Goal: Task Accomplishment & Management: Manage account settings

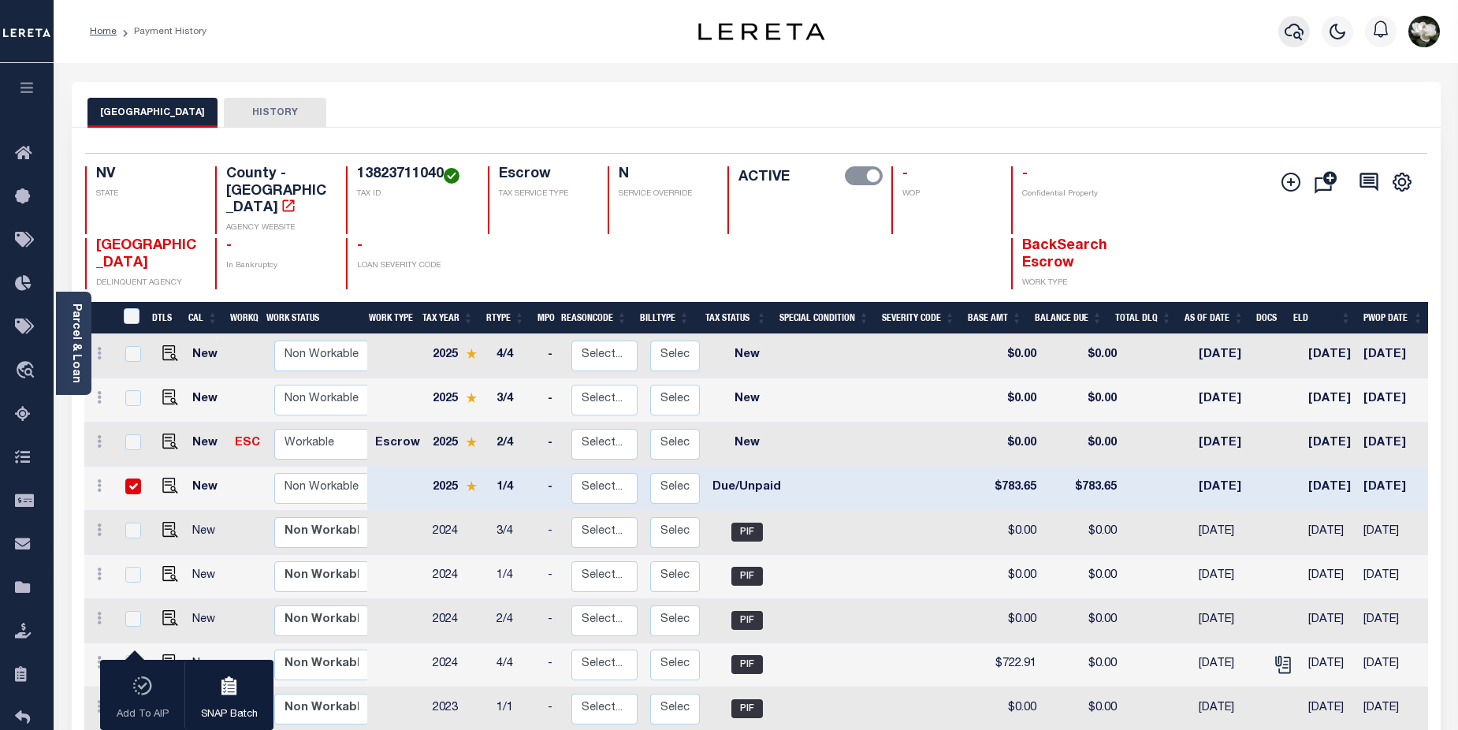
click at [1300, 36] on icon "button" at bounding box center [1294, 32] width 19 height 17
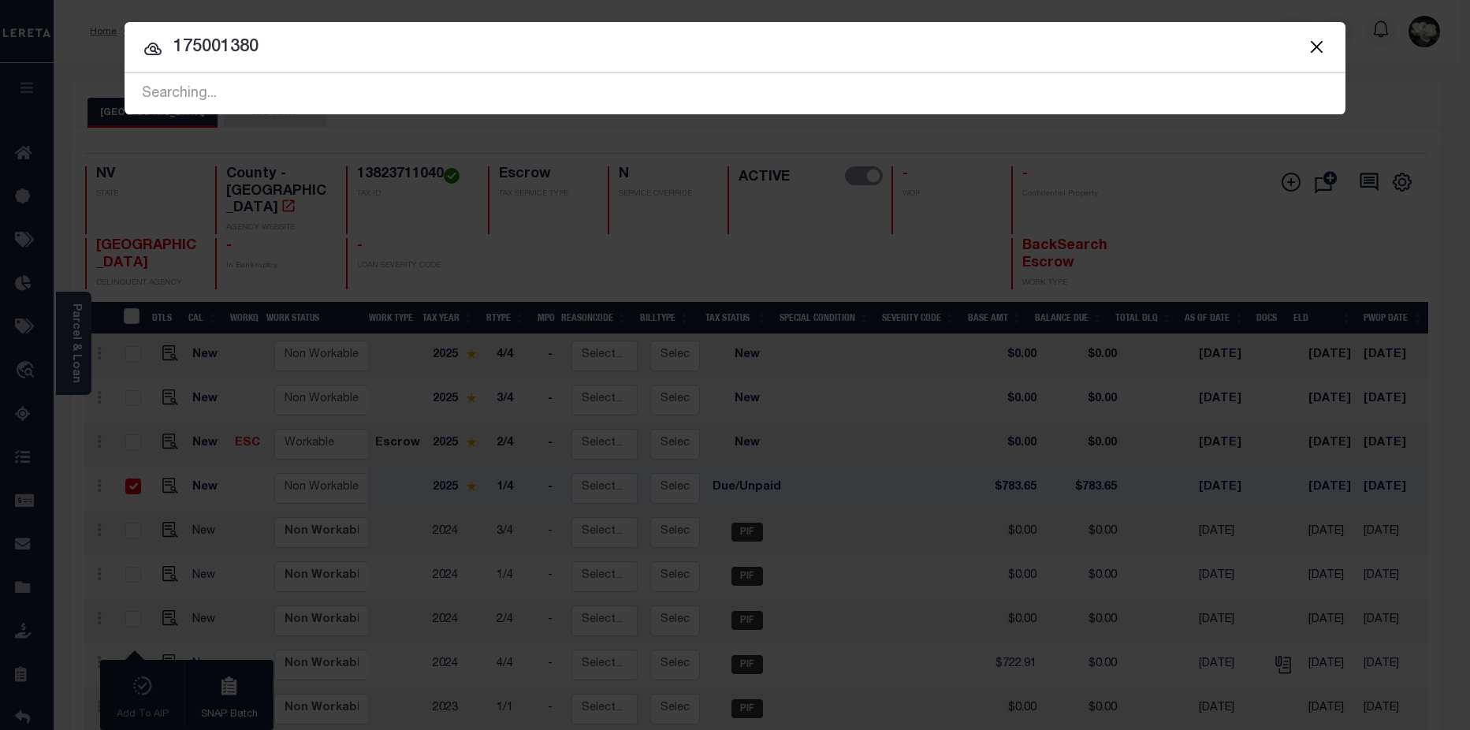
type input "175001380"
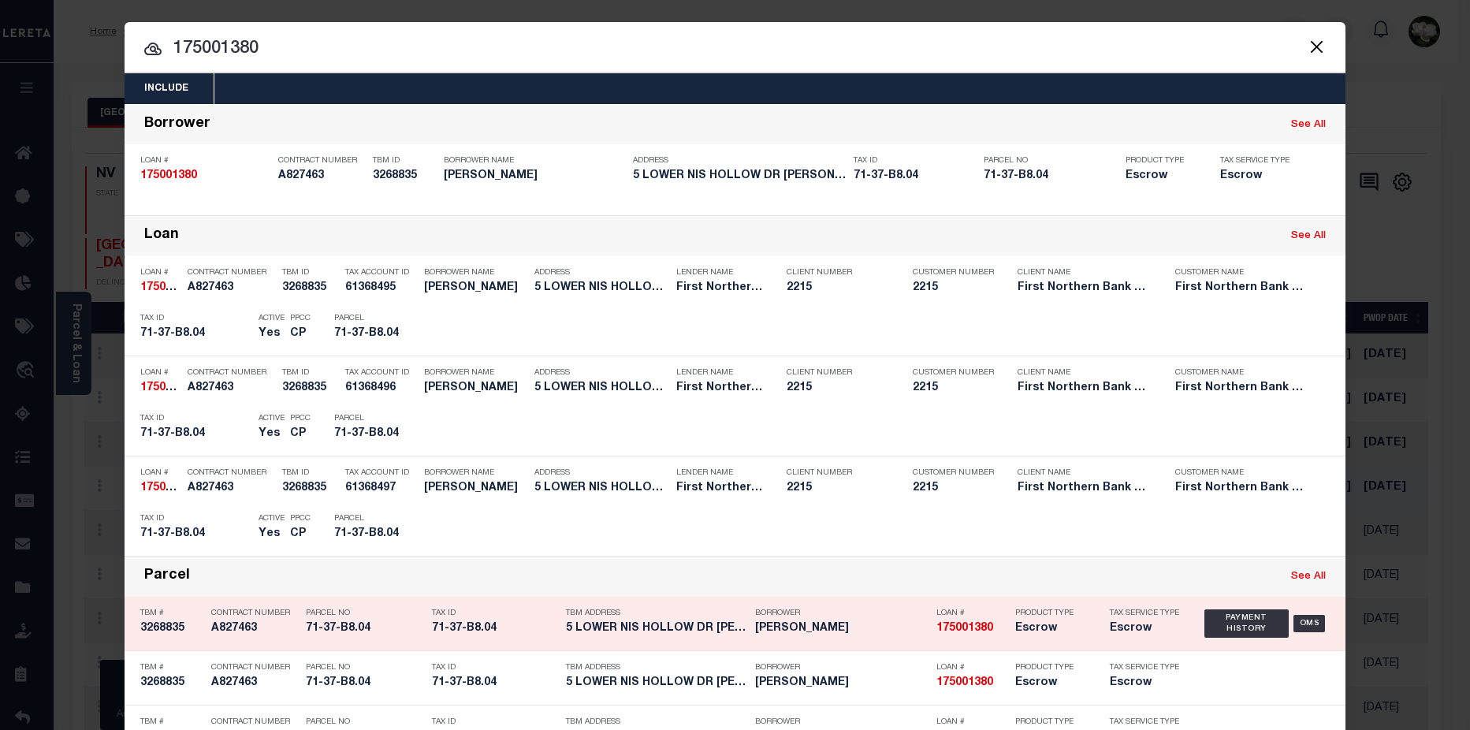
drag, startPoint x: 1150, startPoint y: 624, endPoint x: 1117, endPoint y: 632, distance: 34.2
click at [1150, 622] on div "Tax Service Type Escrow" at bounding box center [1145, 624] width 71 height 46
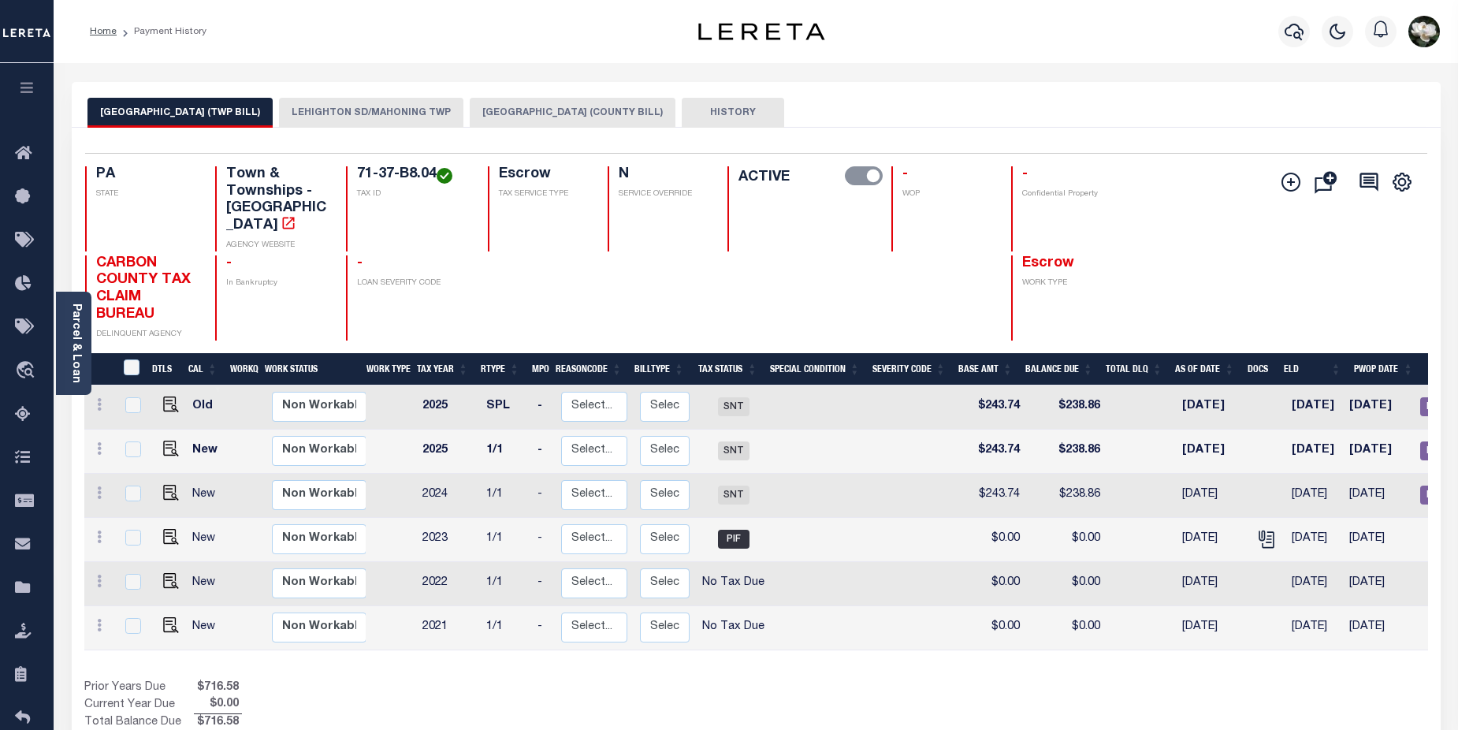
click at [404, 115] on button "LEHIGHTON SD/MAHONING TWP" at bounding box center [371, 113] width 184 height 30
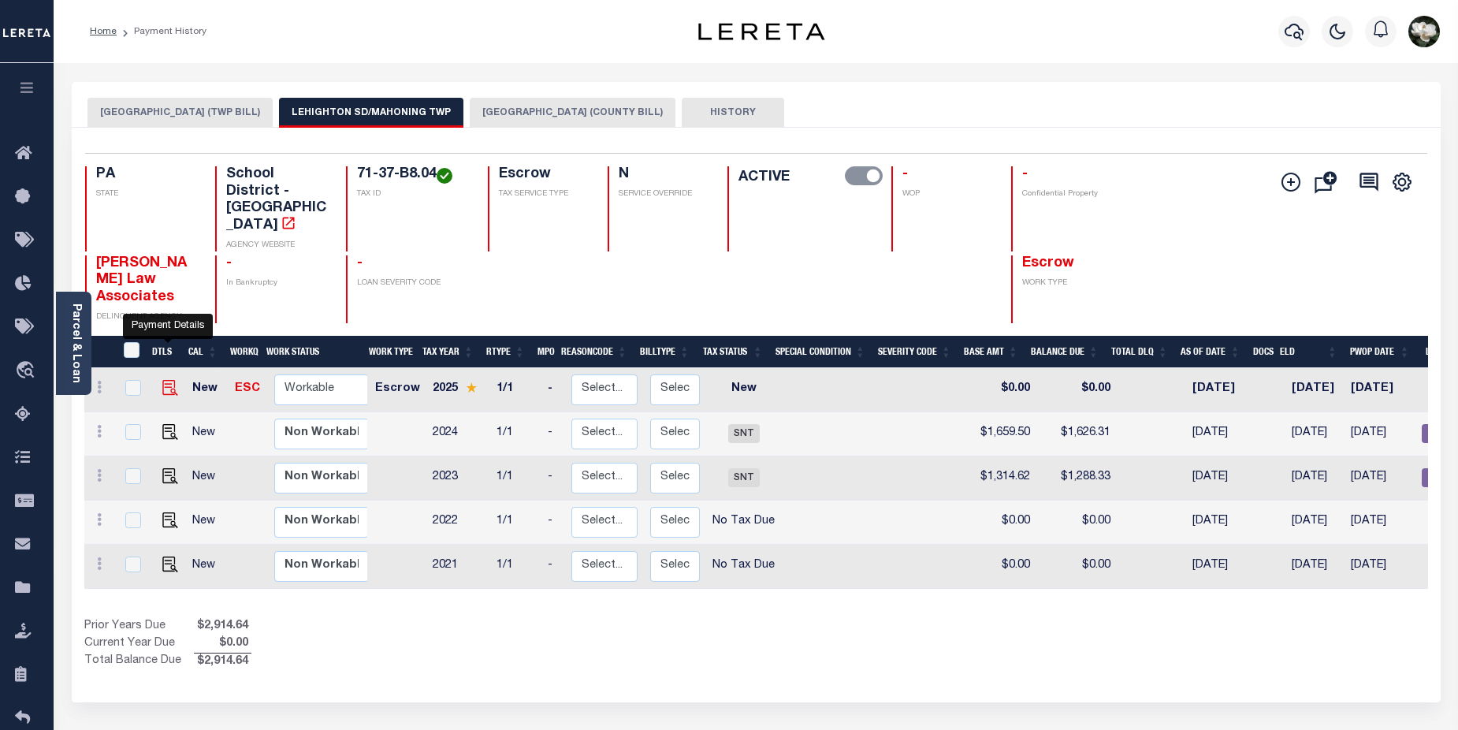
click at [162, 380] on img "" at bounding box center [170, 388] width 16 height 16
checkbox input "true"
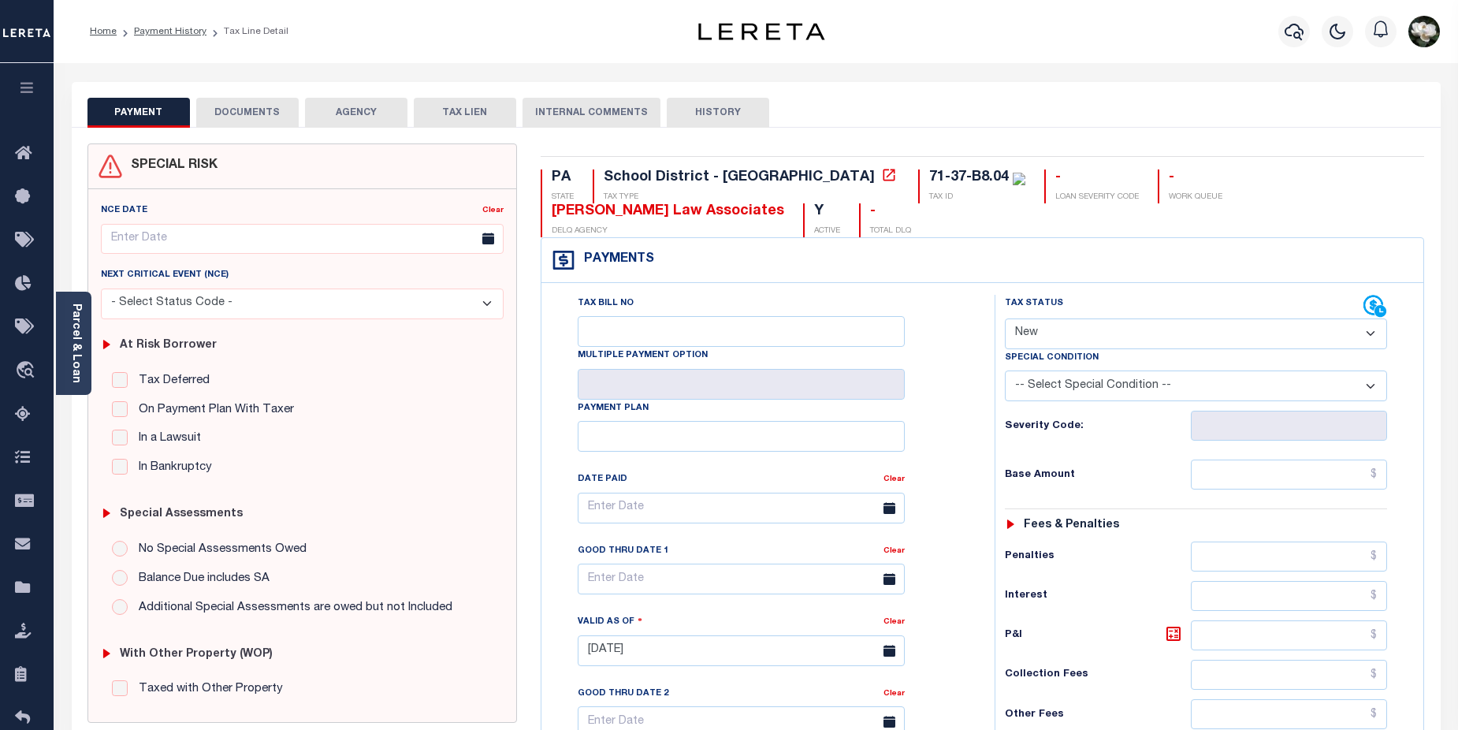
click at [1369, 332] on select "- Select Status Code - Open Due/Unpaid Paid Incomplete No Tax Due Internal Refu…" at bounding box center [1196, 333] width 383 height 31
select select "DUE"
click at [1005, 319] on select "- Select Status Code - Open Due/Unpaid Paid Incomplete No Tax Due Internal Refu…" at bounding box center [1196, 333] width 383 height 31
type input "08/13/2025"
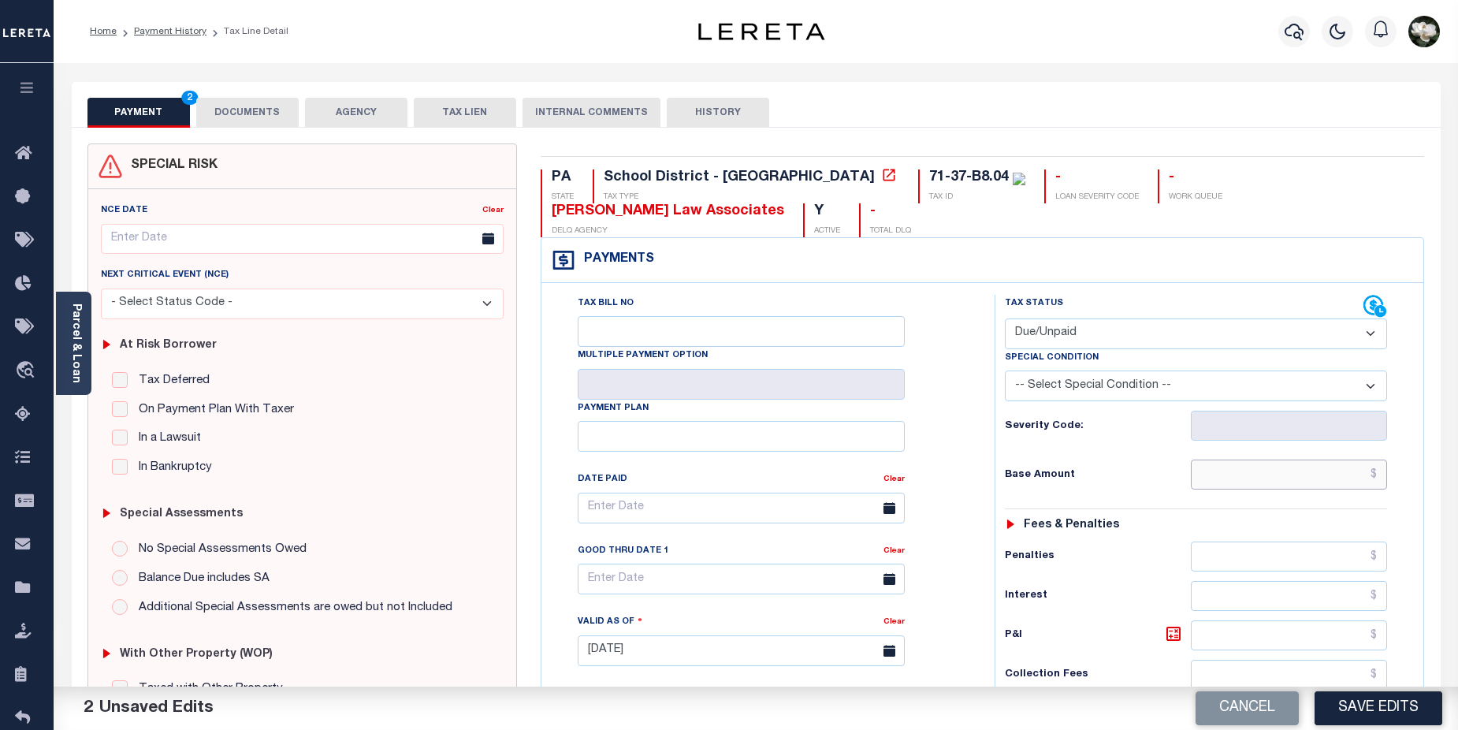
click at [1317, 477] on input "text" at bounding box center [1289, 475] width 197 height 30
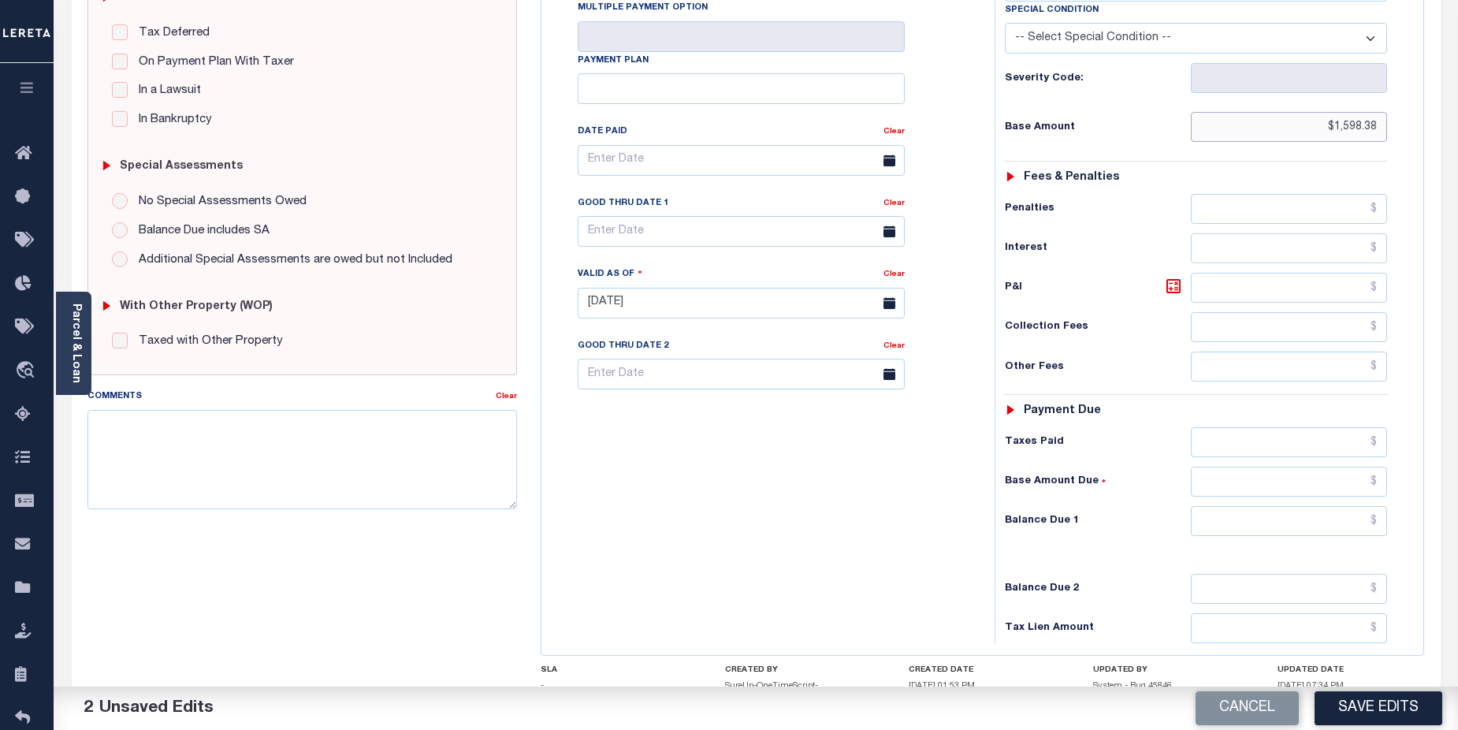
scroll to position [356, 0]
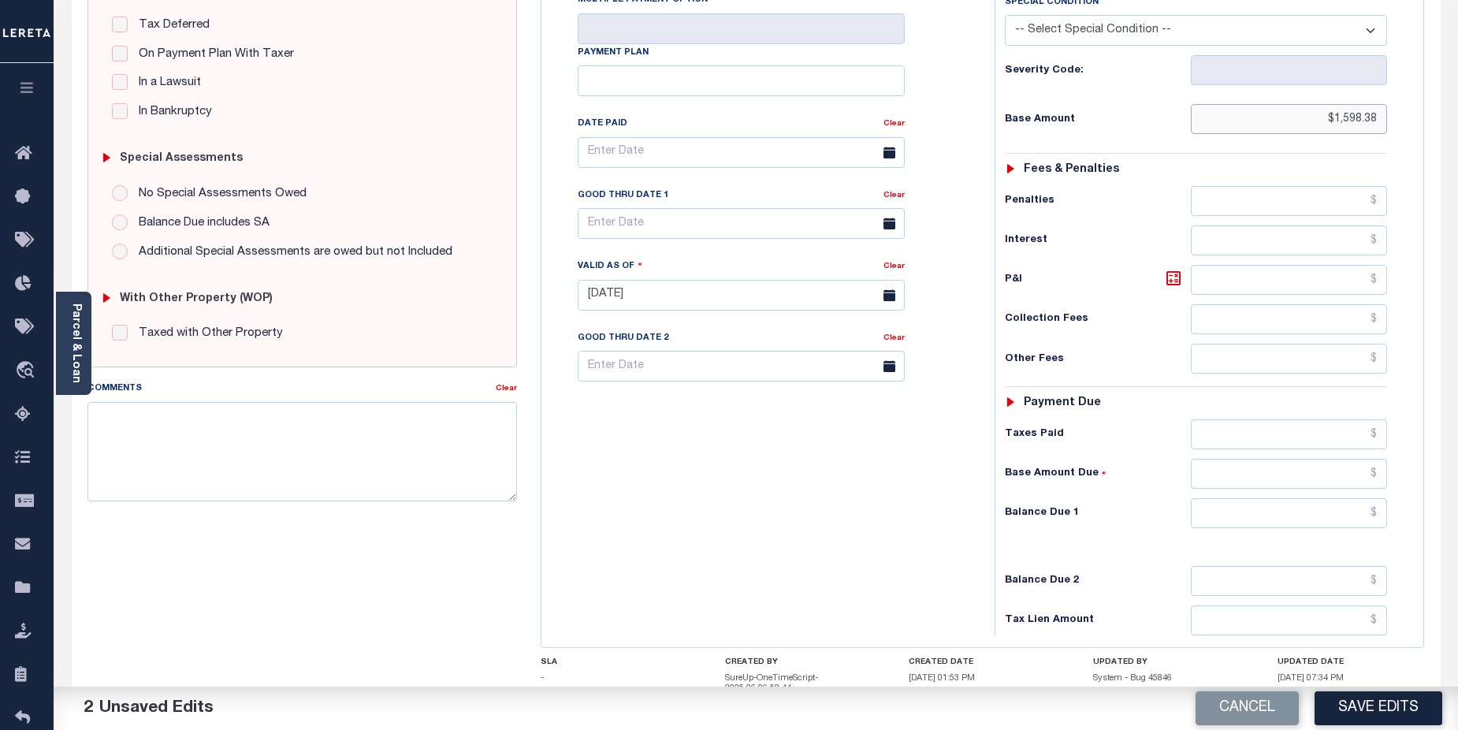
type input "$1,598.38"
click at [1257, 511] on input "text" at bounding box center [1289, 513] width 197 height 30
type input "$1,598.38"
click at [1261, 564] on div "Tax Status Status - Select Status Code -" at bounding box center [1202, 287] width 414 height 696
click at [1263, 572] on input "text" at bounding box center [1289, 581] width 197 height 30
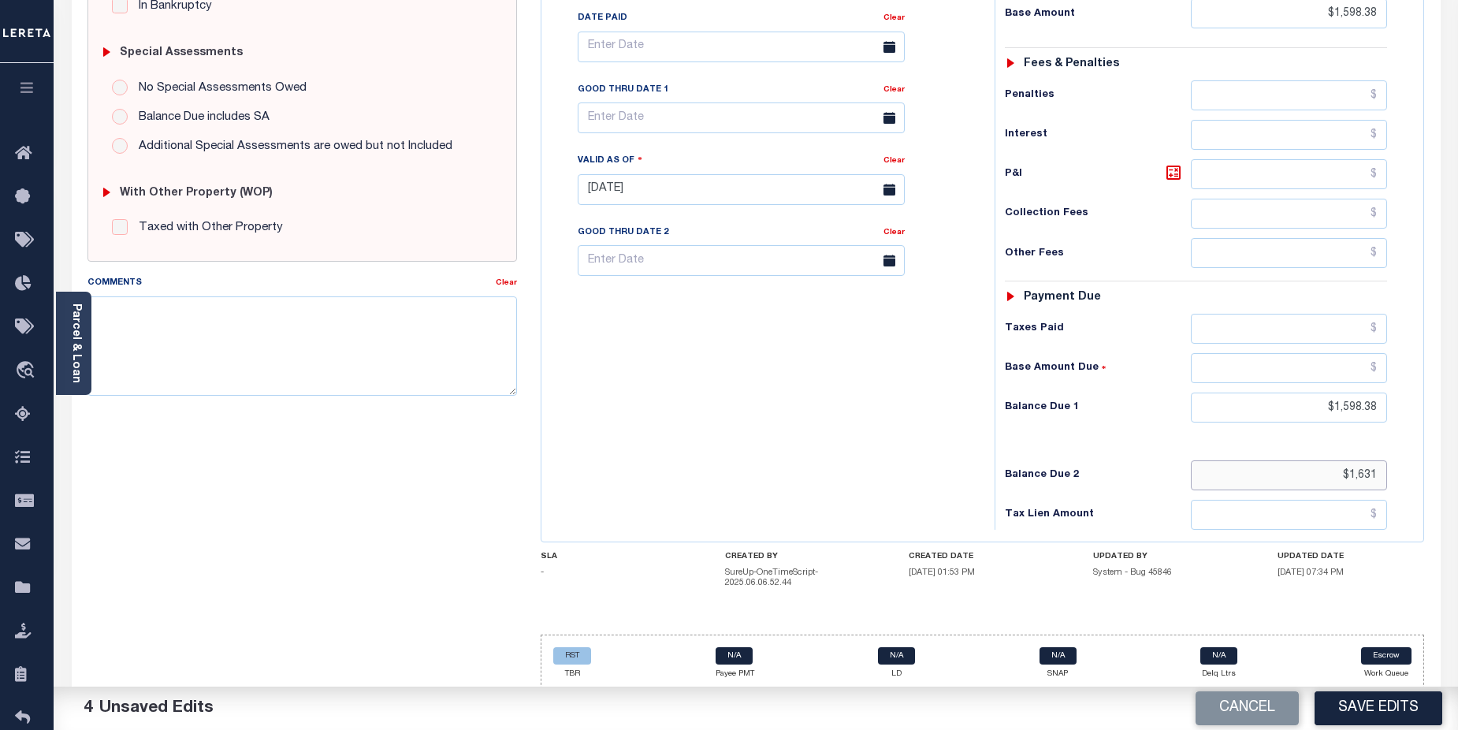
scroll to position [475, 0]
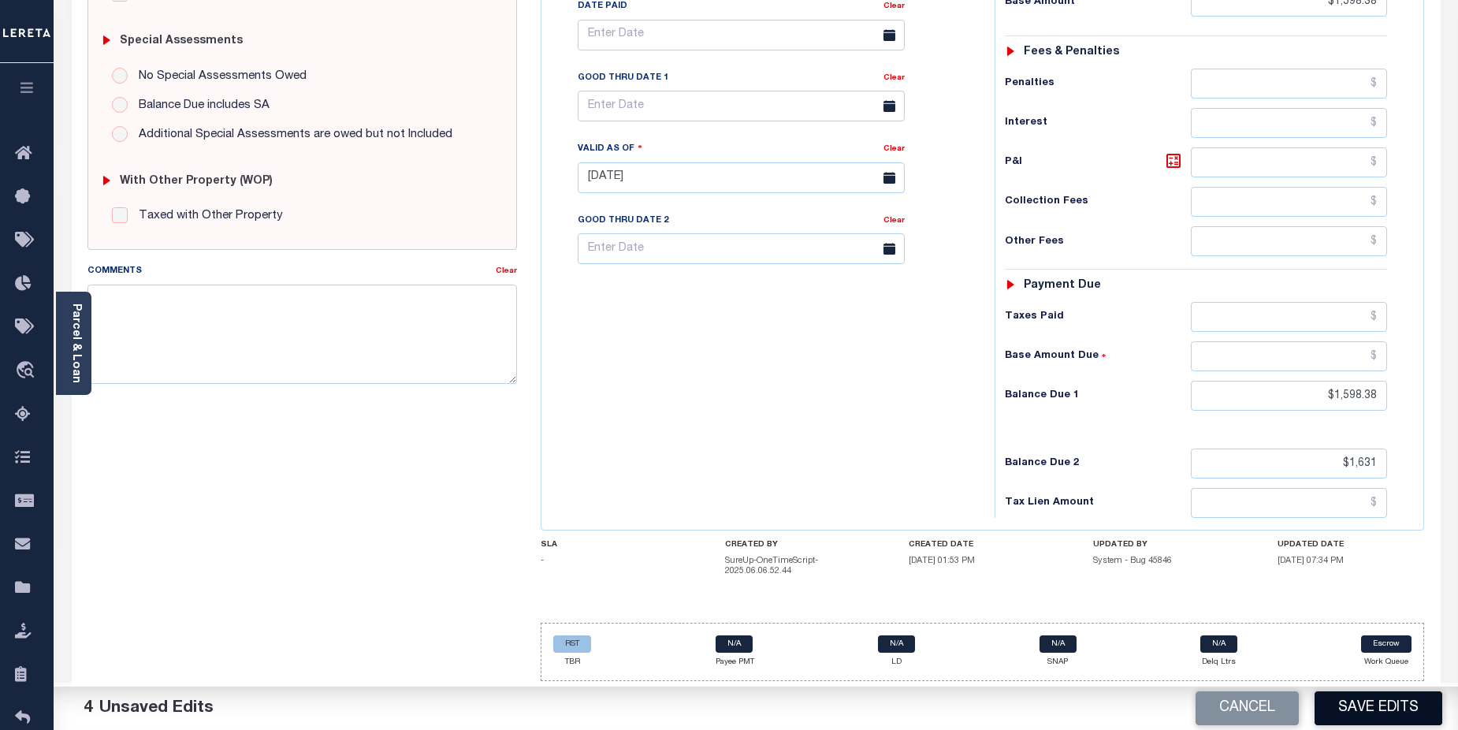
type input "$1,631.00"
click at [1386, 708] on button "Save Edits" at bounding box center [1379, 708] width 128 height 34
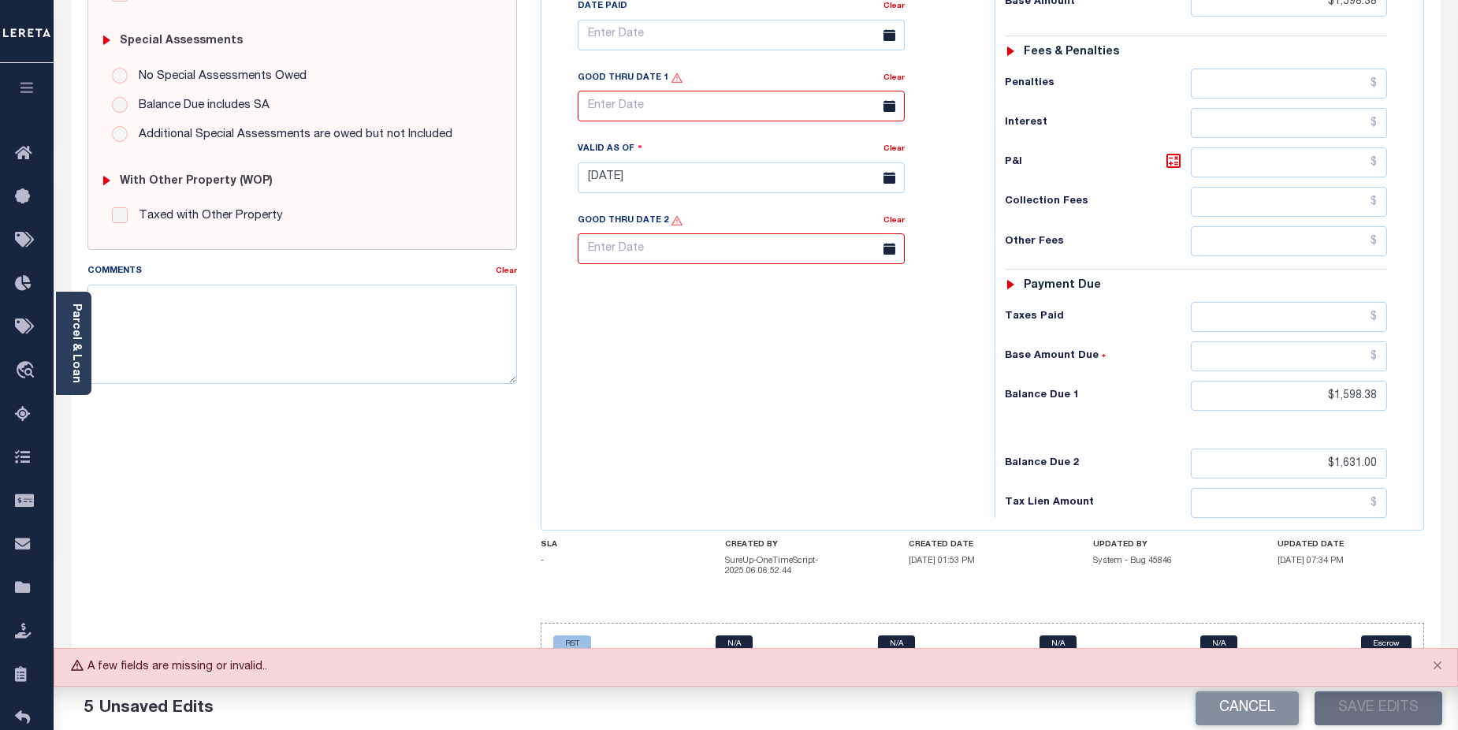
click at [763, 108] on input "text" at bounding box center [741, 106] width 327 height 31
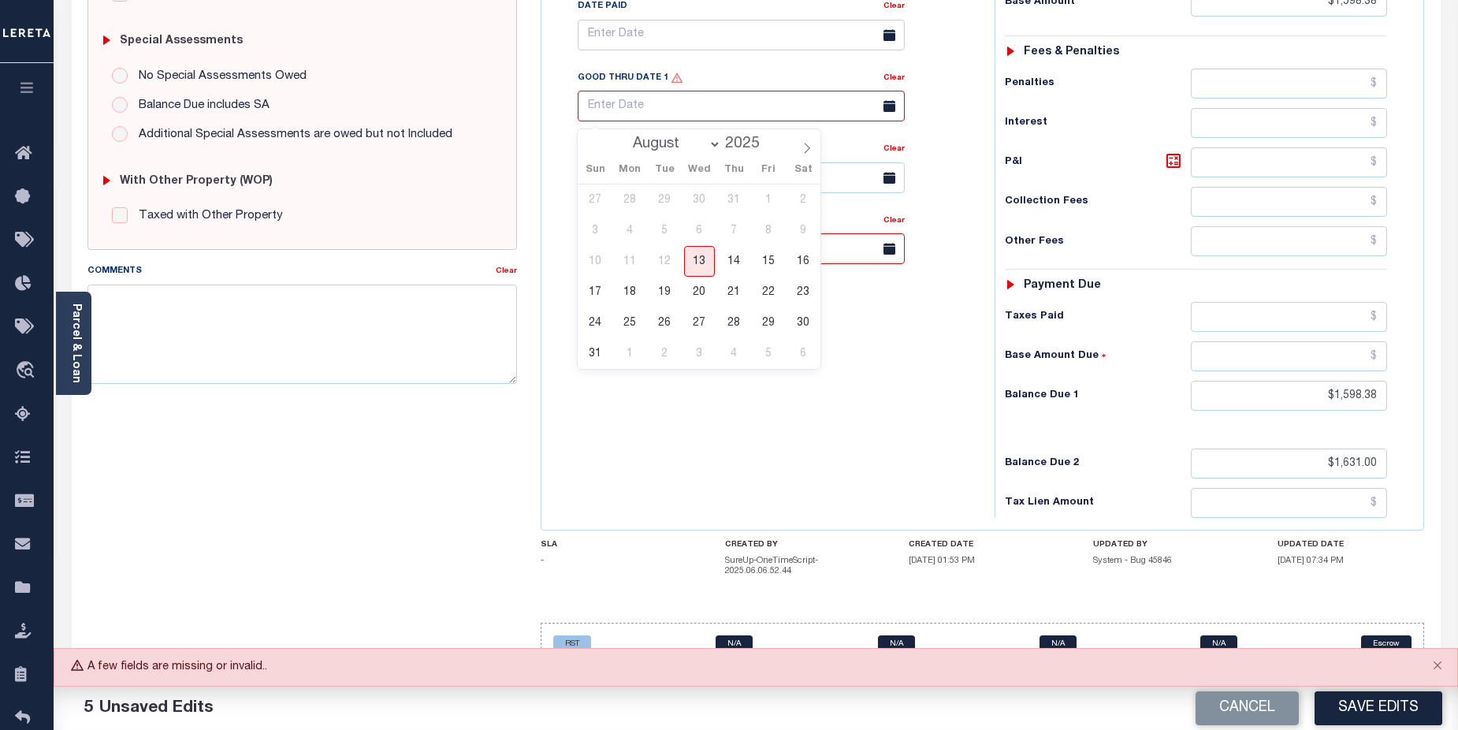
click at [714, 145] on select "August September October November December" at bounding box center [673, 144] width 96 height 16
click at [627, 136] on select "August September October November December" at bounding box center [673, 144] width 96 height 16
click at [595, 150] on icon at bounding box center [591, 148] width 11 height 11
select select "8"
click at [670, 316] on span "30" at bounding box center [665, 322] width 31 height 31
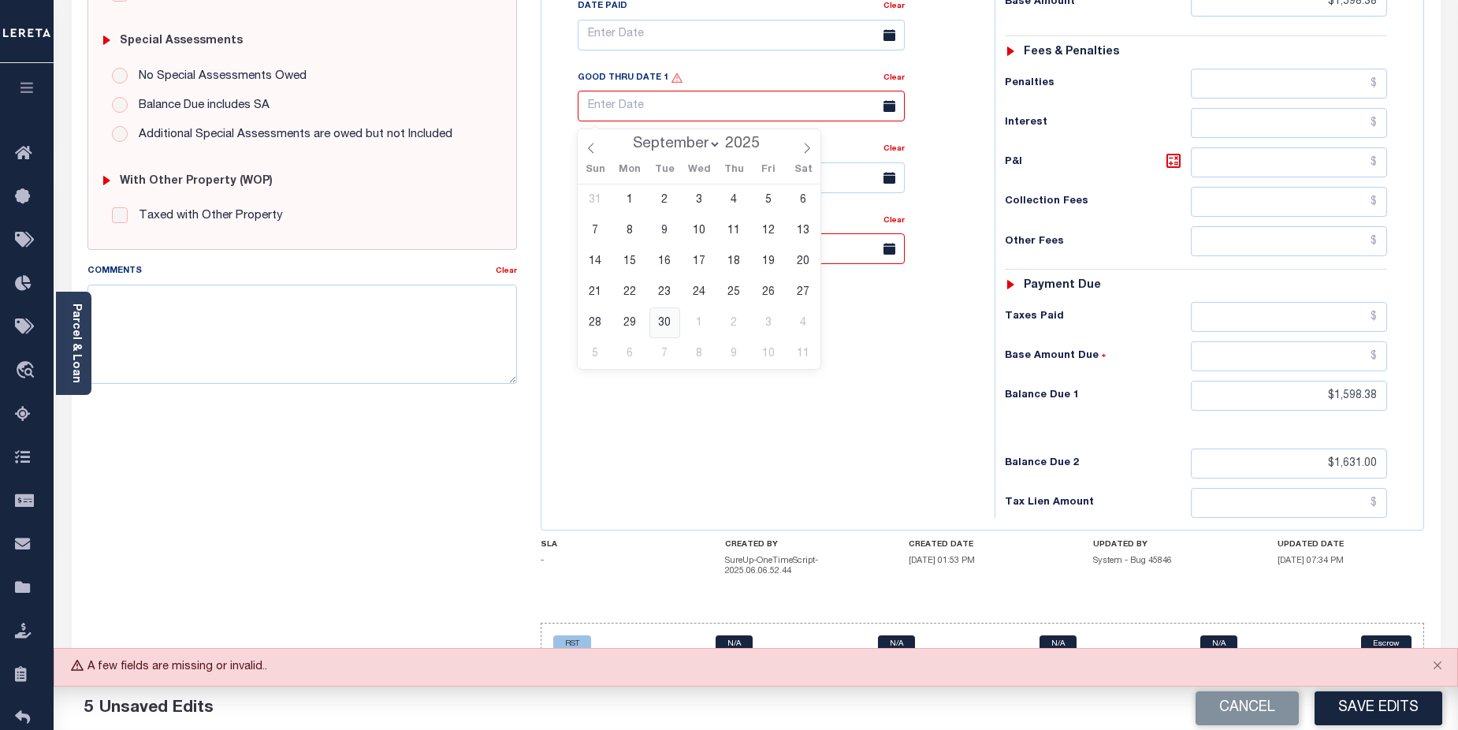
type input "09/30/2025"
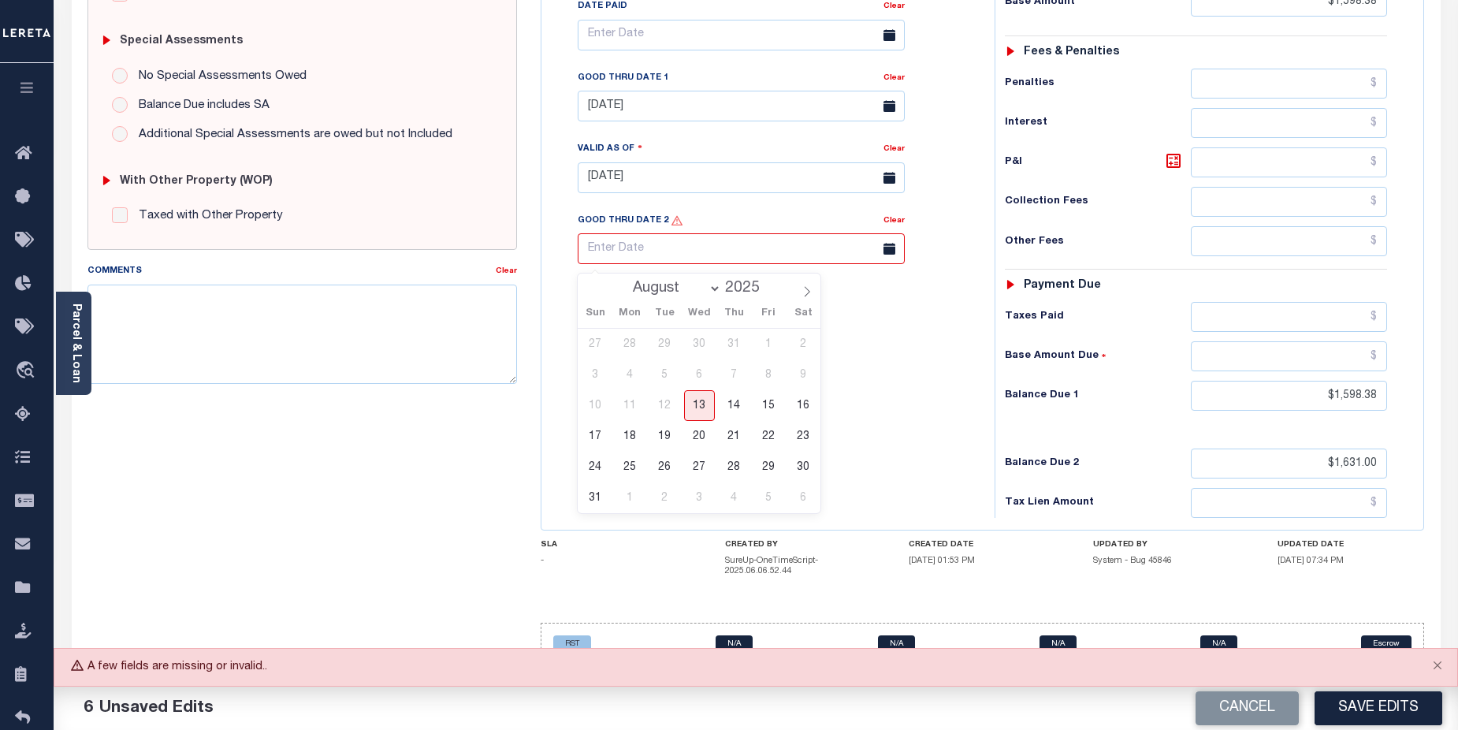
click at [675, 250] on input "text" at bounding box center [741, 248] width 327 height 31
click at [719, 285] on select "August September October November December" at bounding box center [673, 289] width 96 height 16
select select "10"
click at [627, 281] on select "August September October November December" at bounding box center [673, 289] width 96 height 16
click at [598, 497] on span "30" at bounding box center [595, 497] width 31 height 31
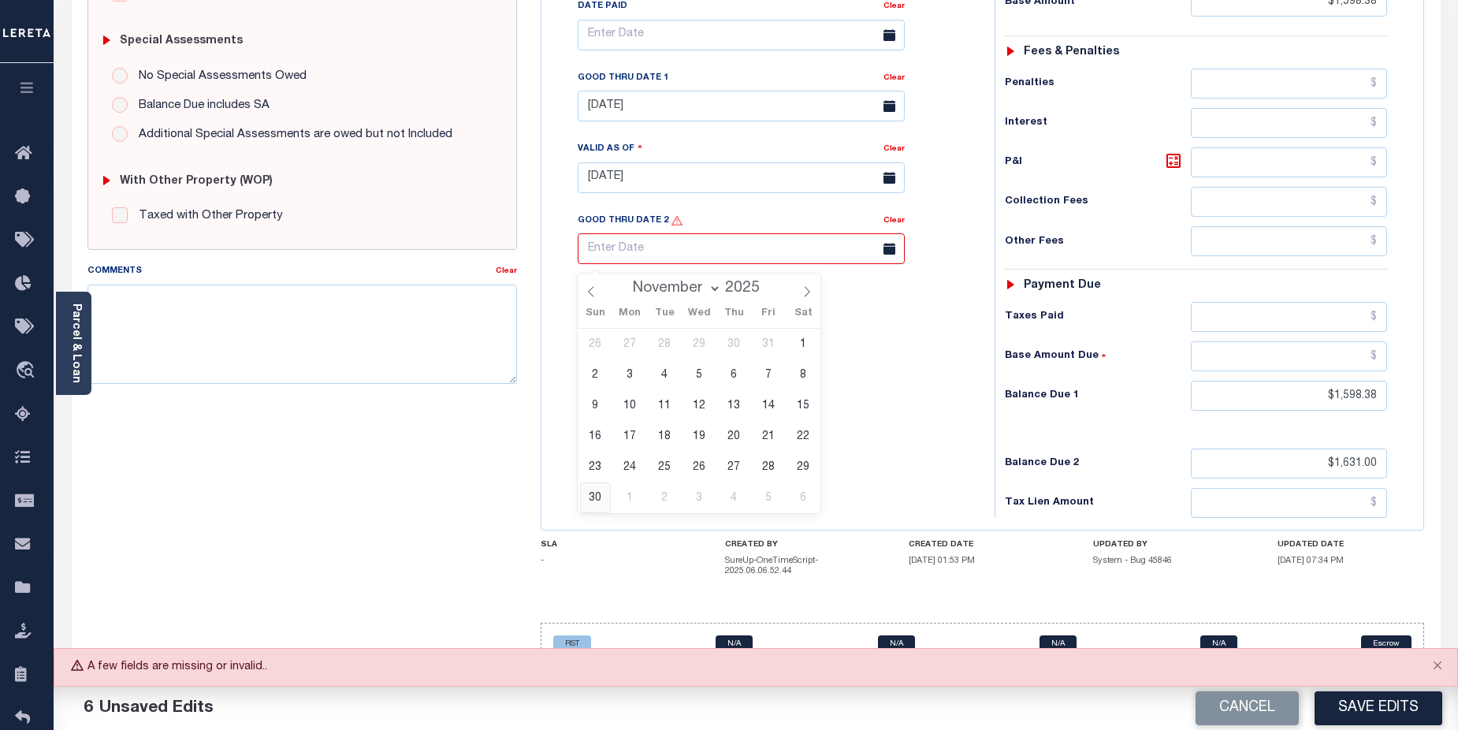
type input "11/30/2025"
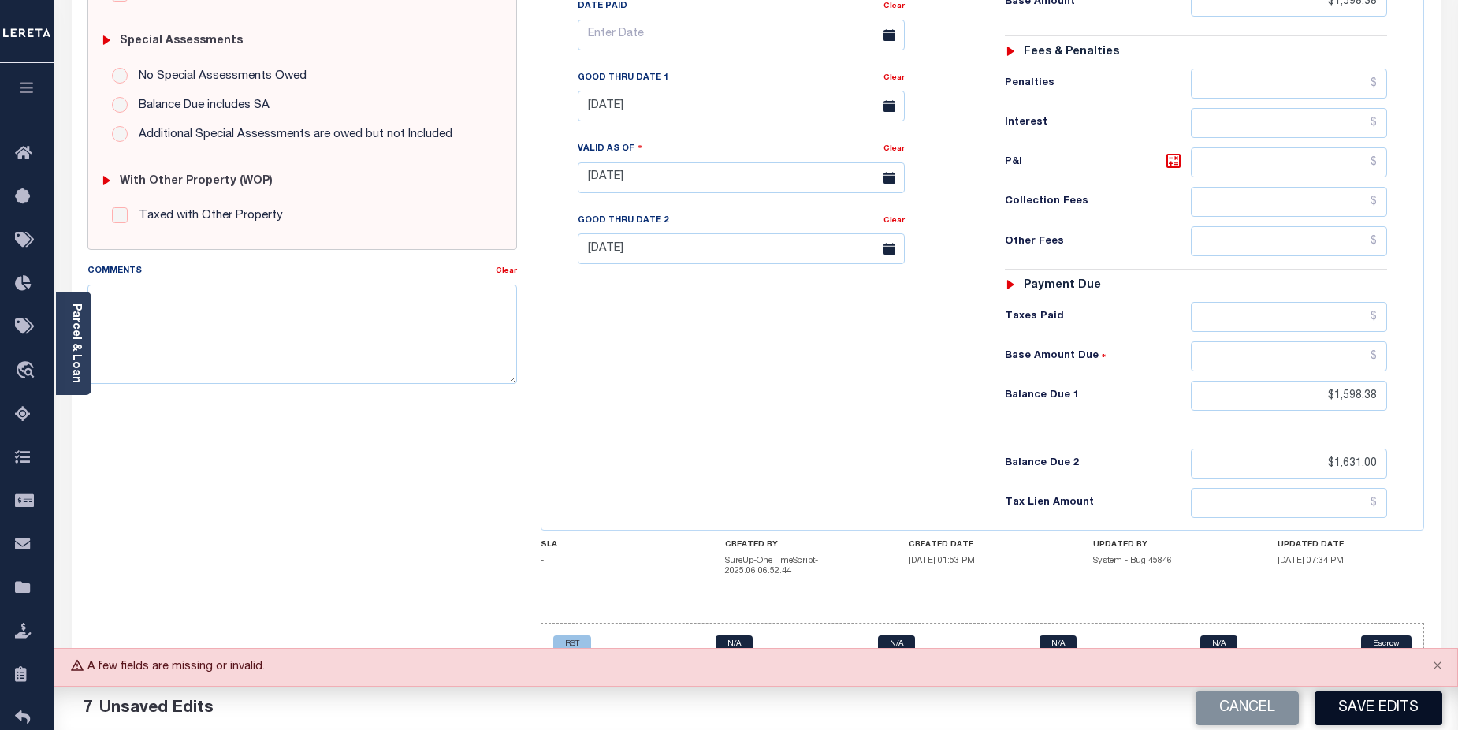
click at [1390, 703] on button "Save Edits" at bounding box center [1379, 708] width 128 height 34
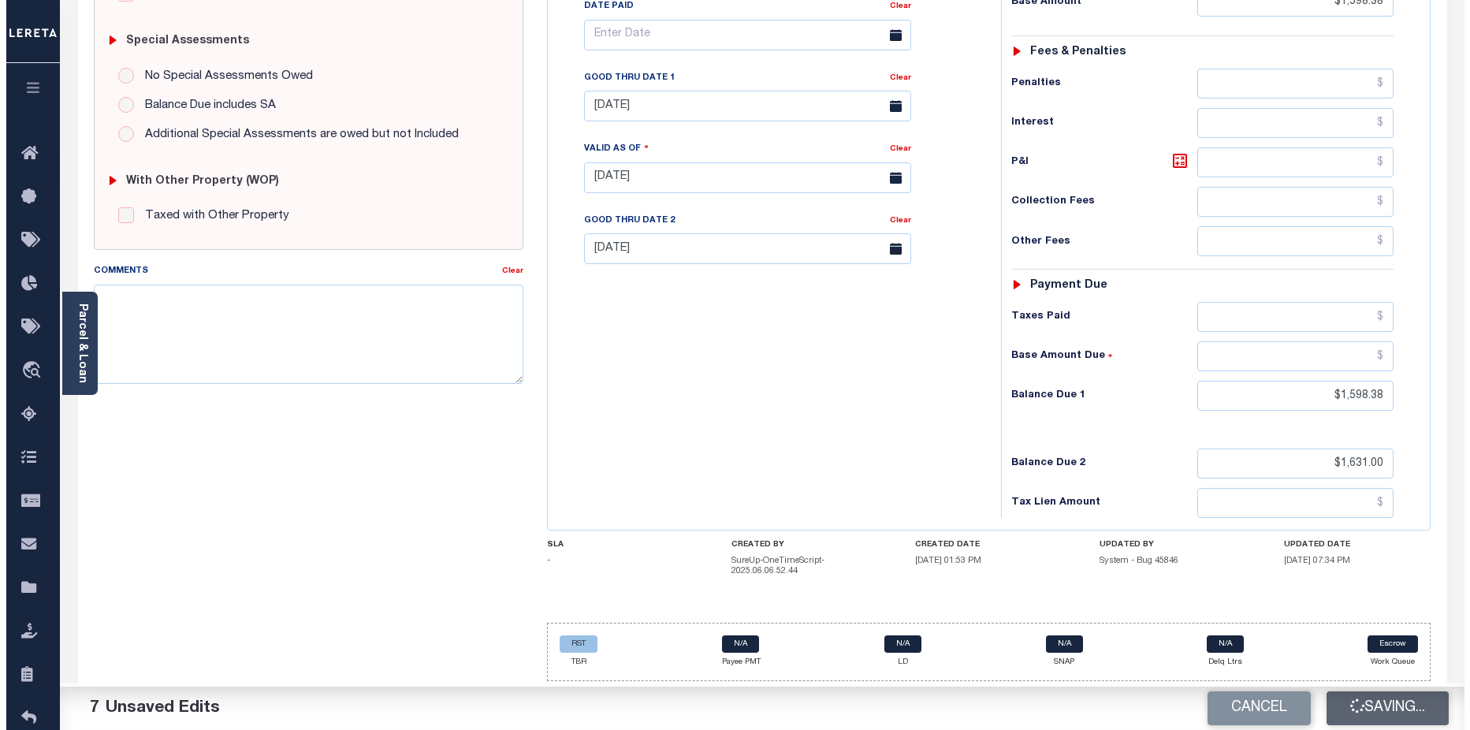
scroll to position [441, 0]
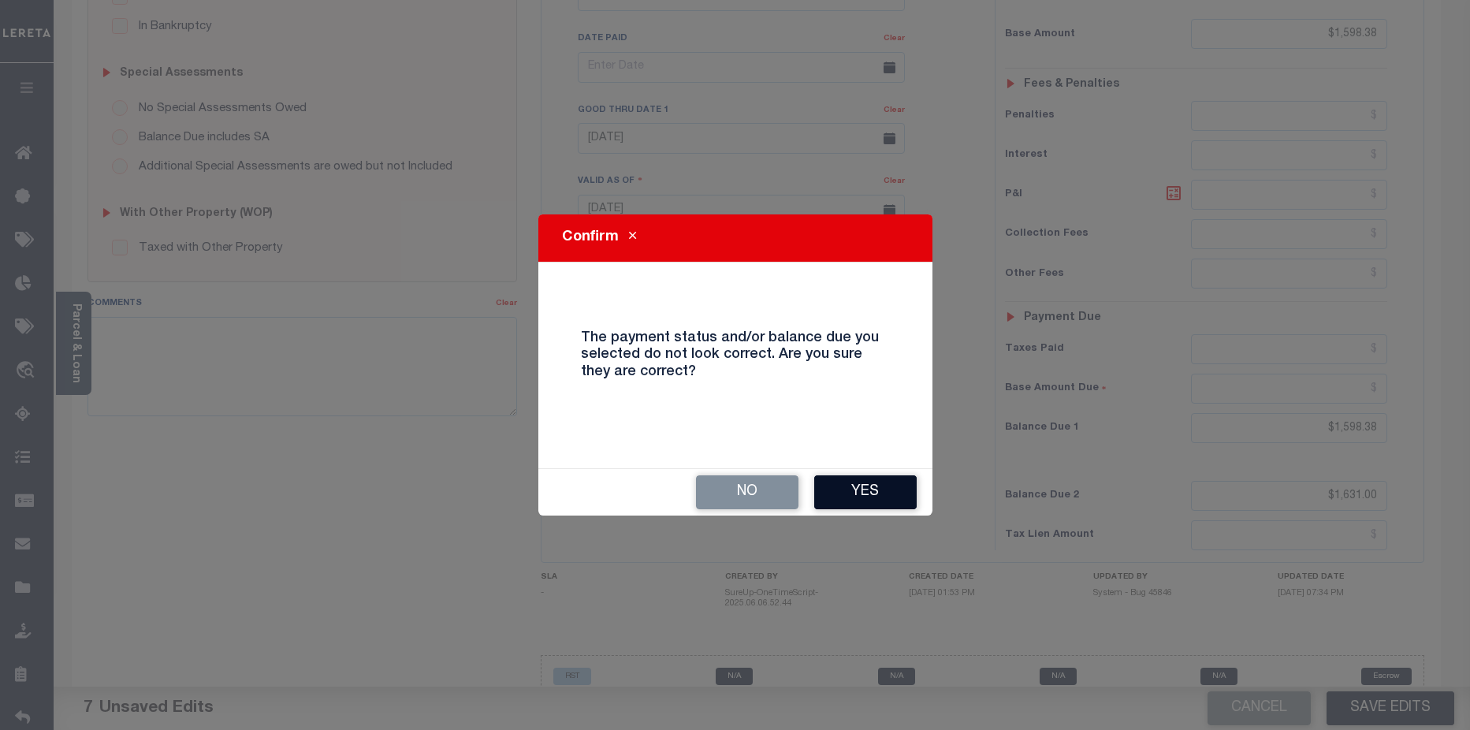
click at [892, 491] on button "Yes" at bounding box center [865, 492] width 102 height 34
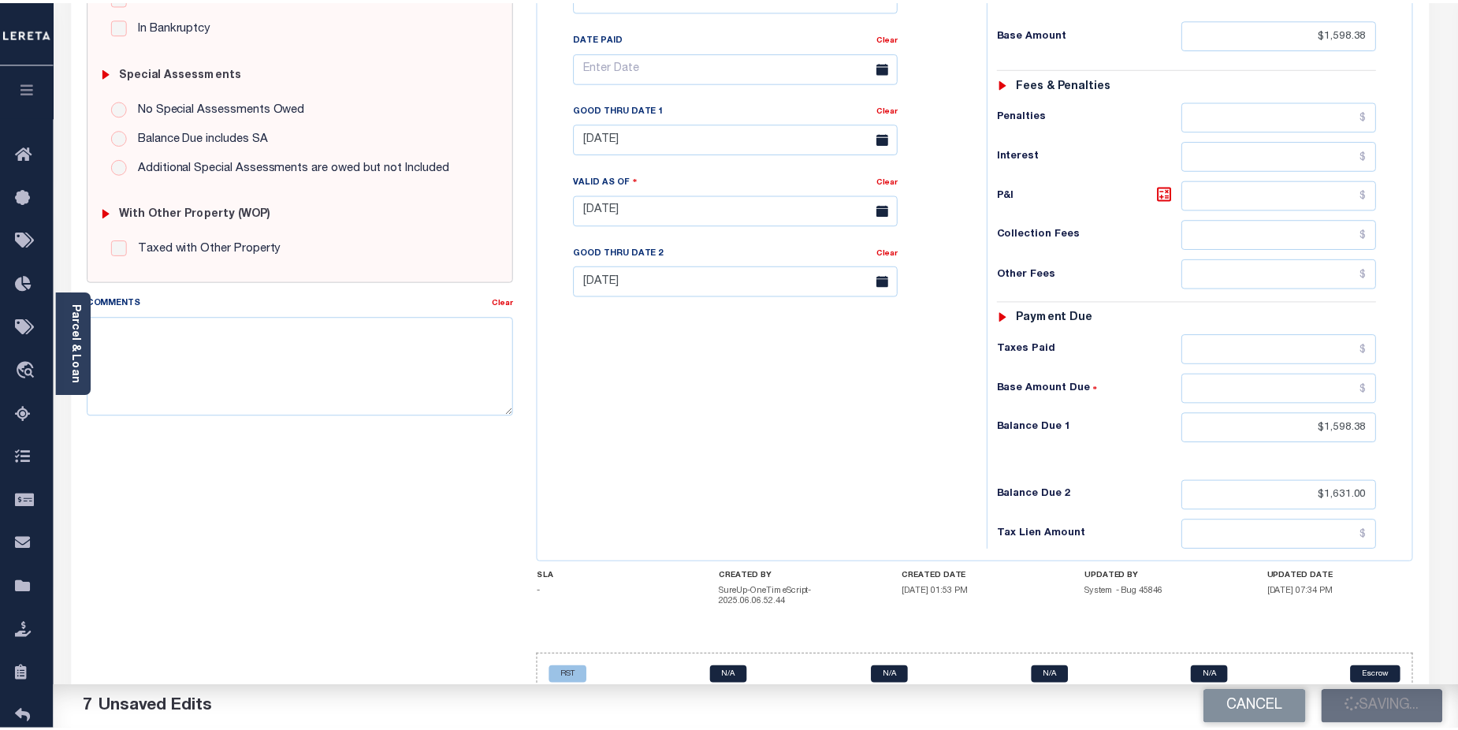
scroll to position [456, 0]
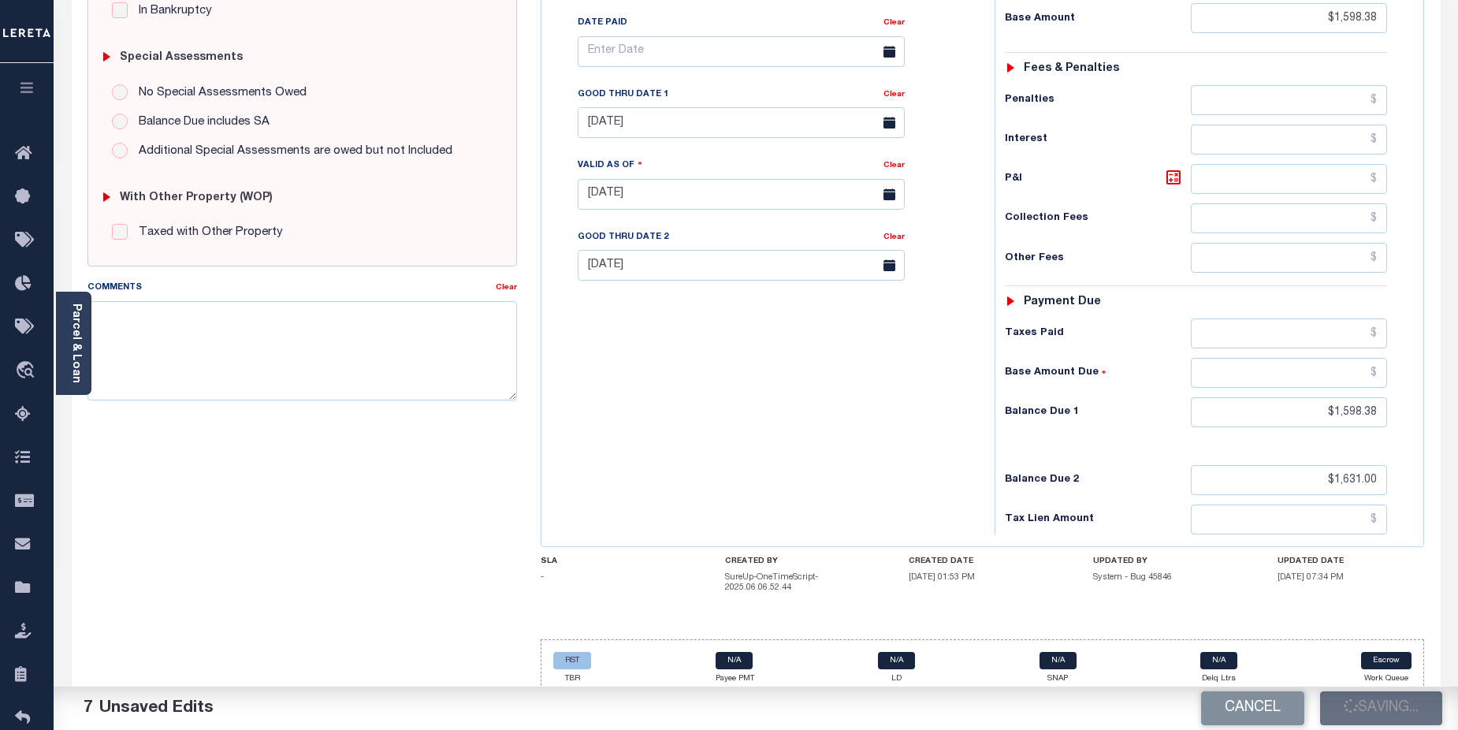
checkbox input "false"
type input "$1,598.38"
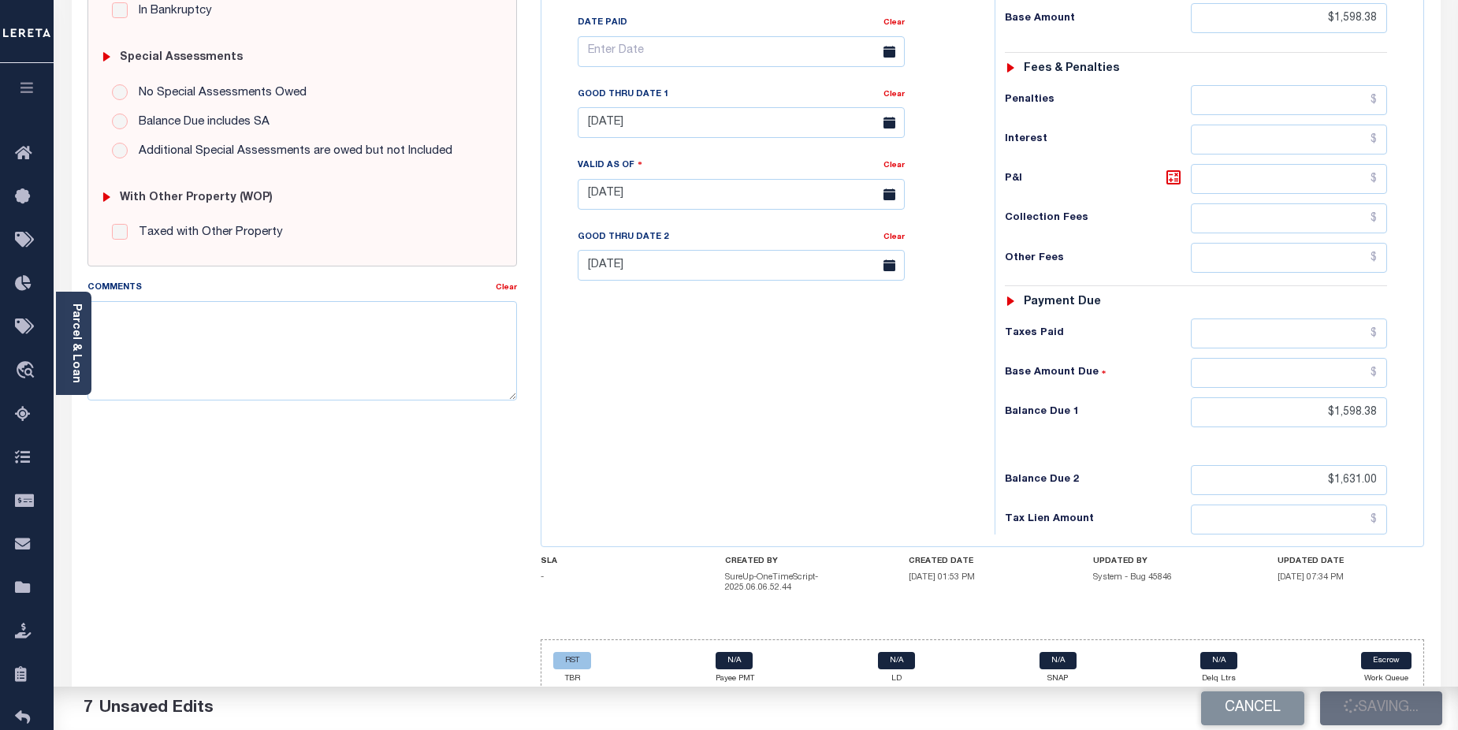
type input "$1,598.38"
type input "$1,631"
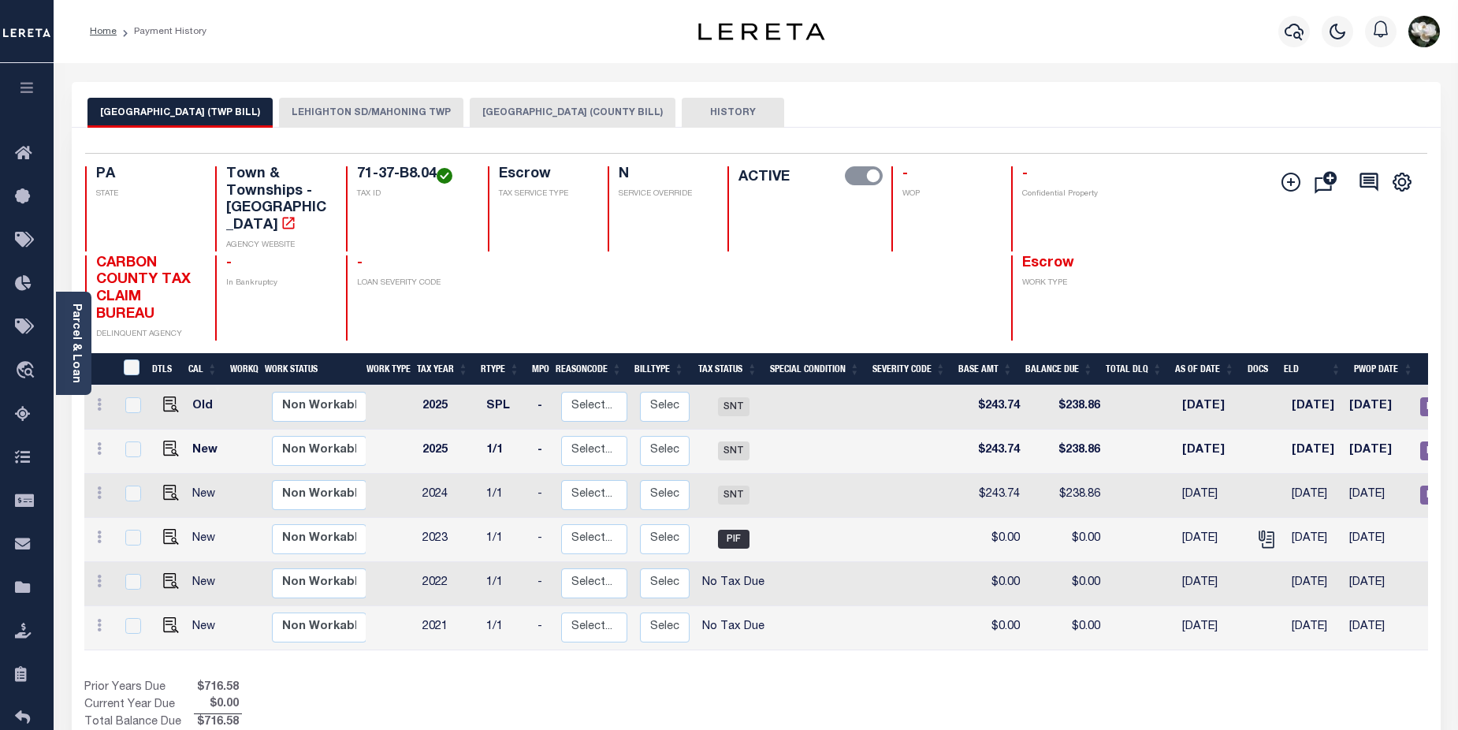
click at [347, 105] on button "LEHIGHTON SD/MAHONING TWP" at bounding box center [371, 113] width 184 height 30
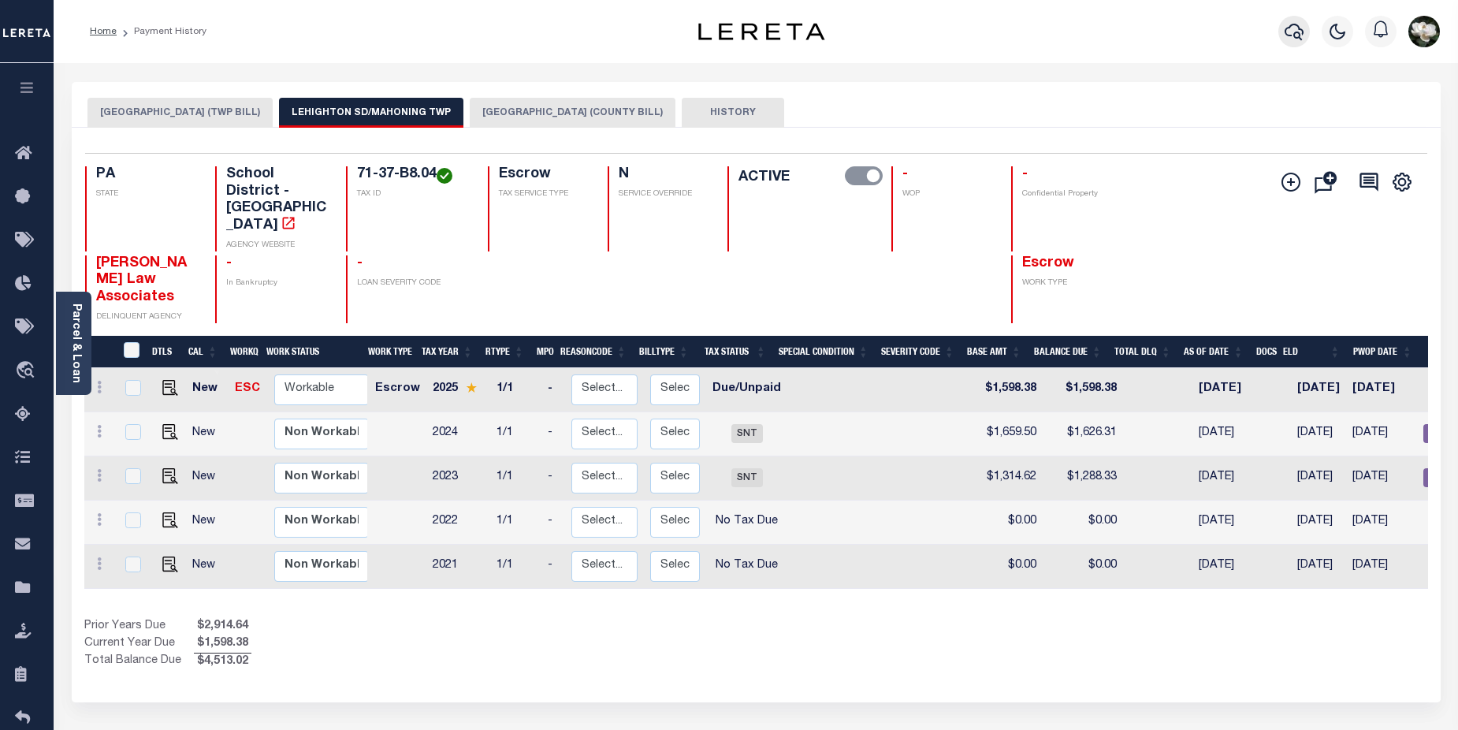
click at [1298, 29] on icon "button" at bounding box center [1294, 31] width 19 height 19
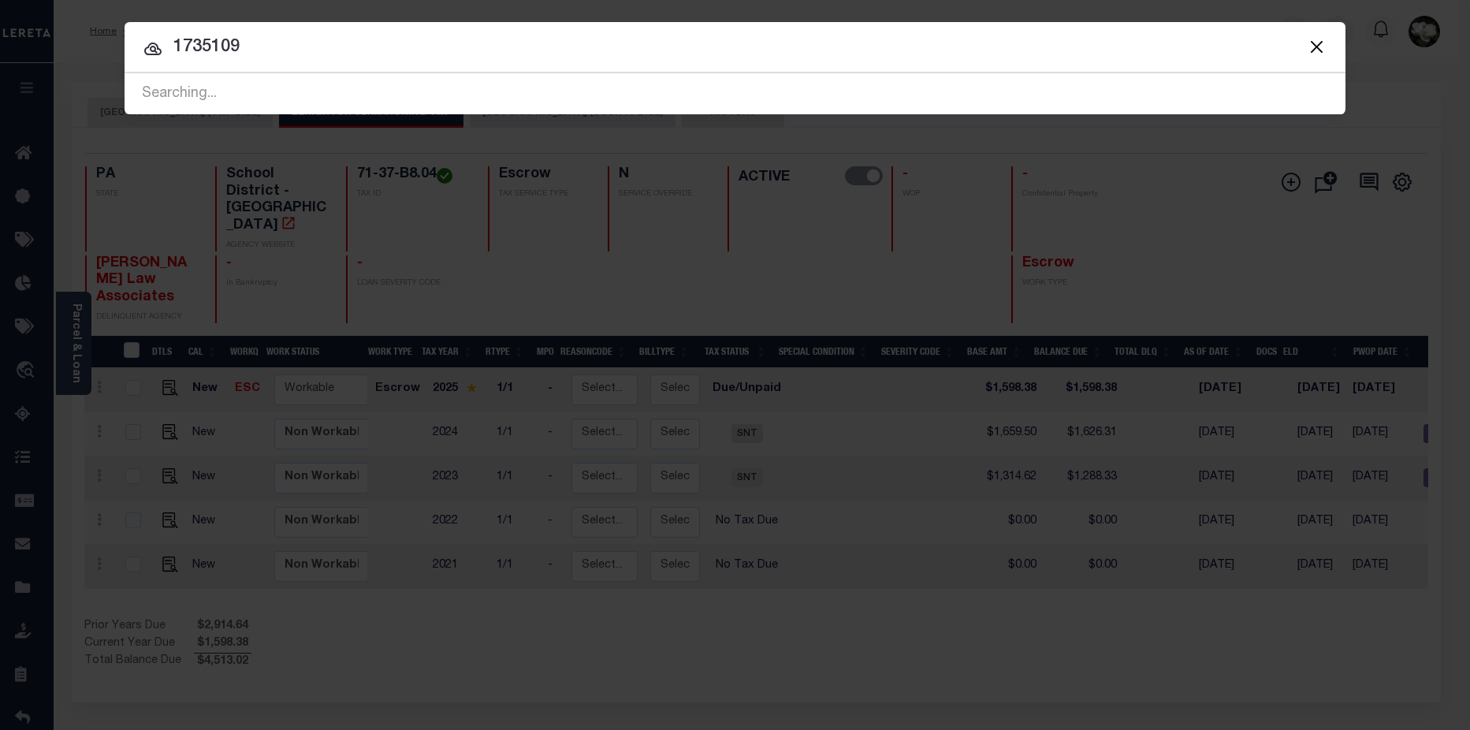
type input "1735109"
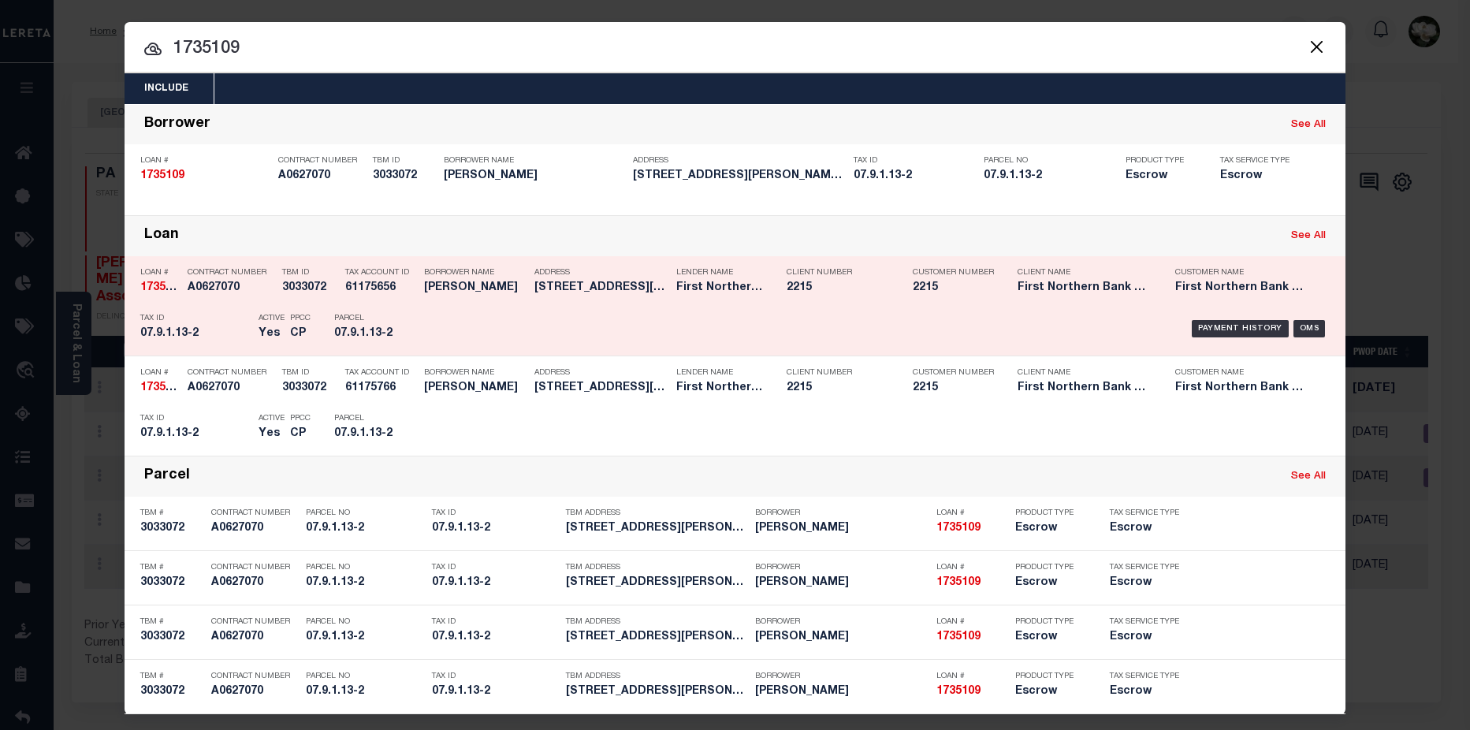
click at [939, 295] on h5 "2215" at bounding box center [952, 287] width 79 height 13
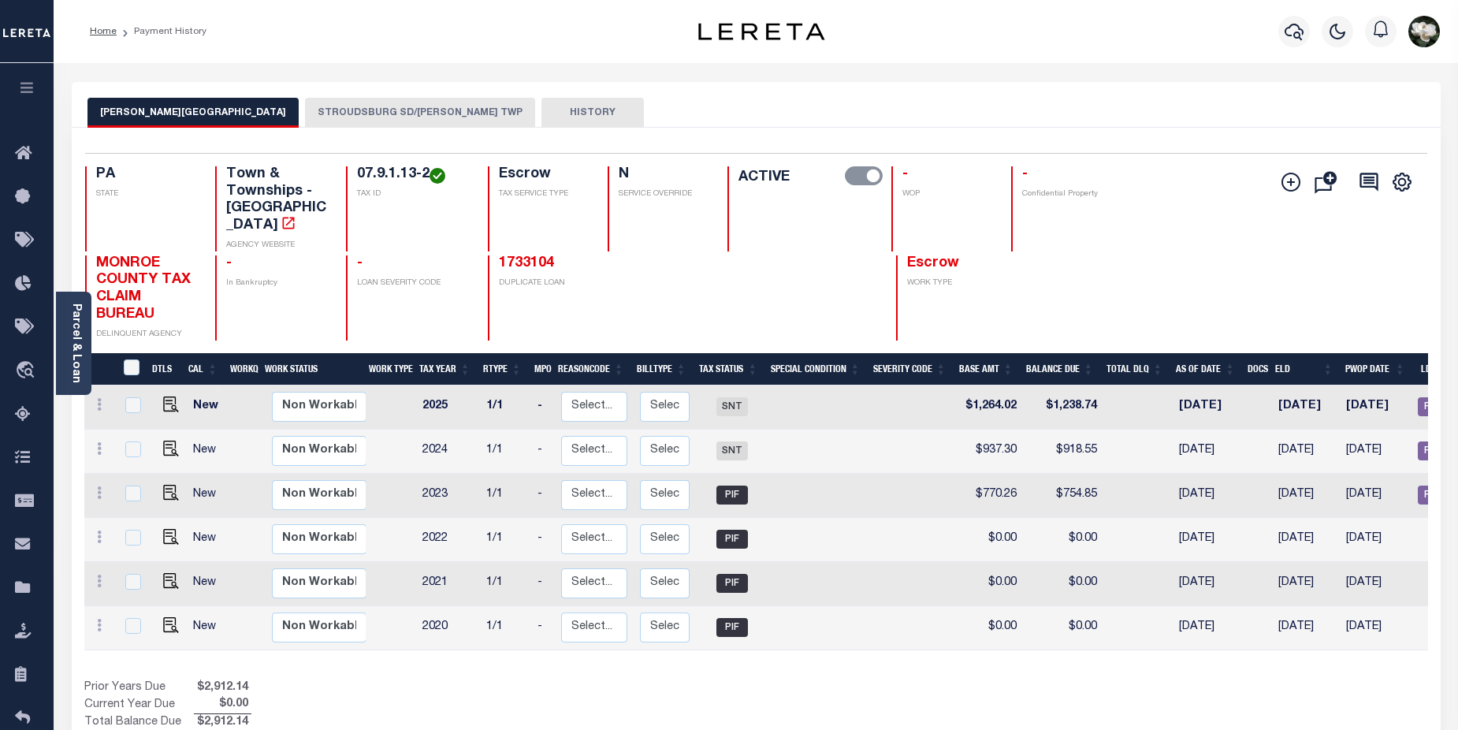
click at [367, 110] on button "STROUDSBURG SD/[PERSON_NAME] TWP" at bounding box center [420, 113] width 230 height 30
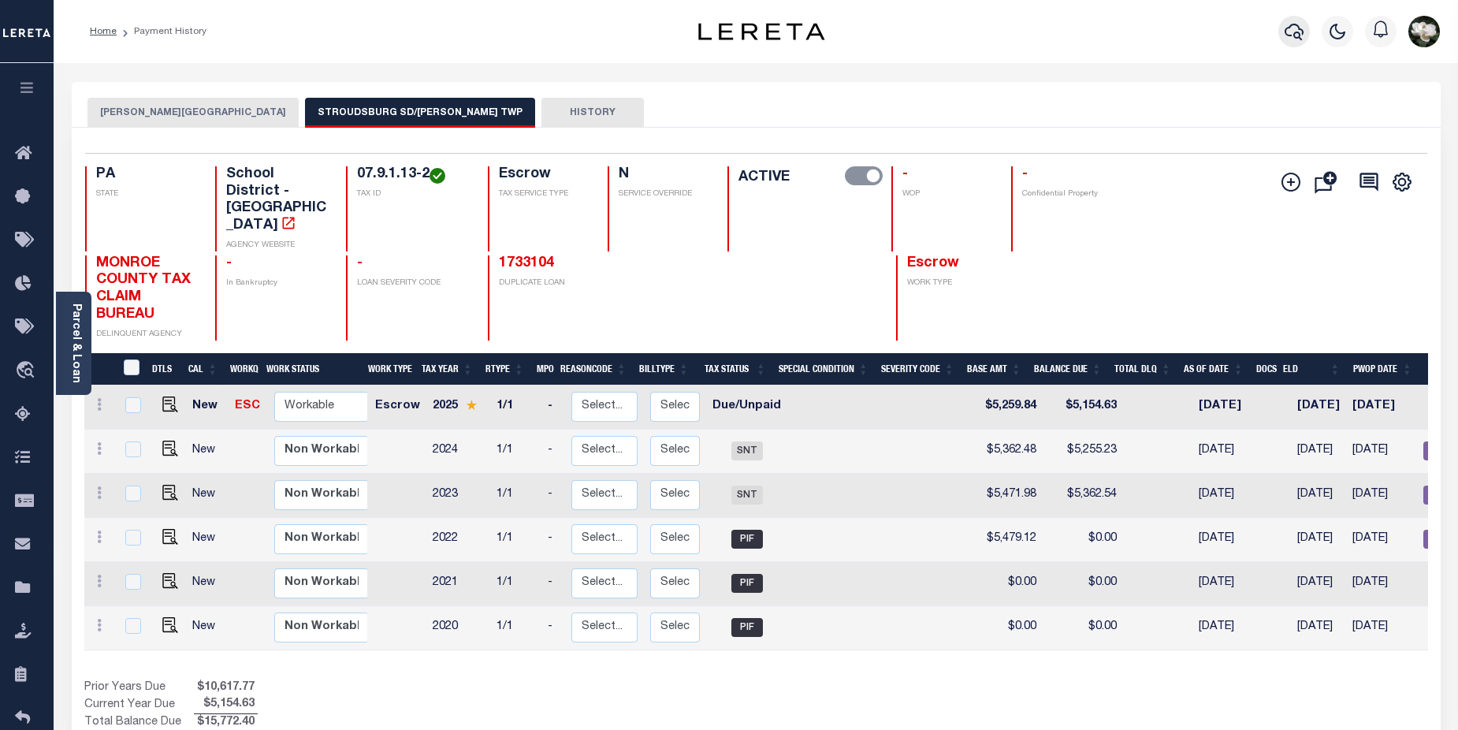
click at [1302, 37] on icon "button" at bounding box center [1294, 31] width 19 height 19
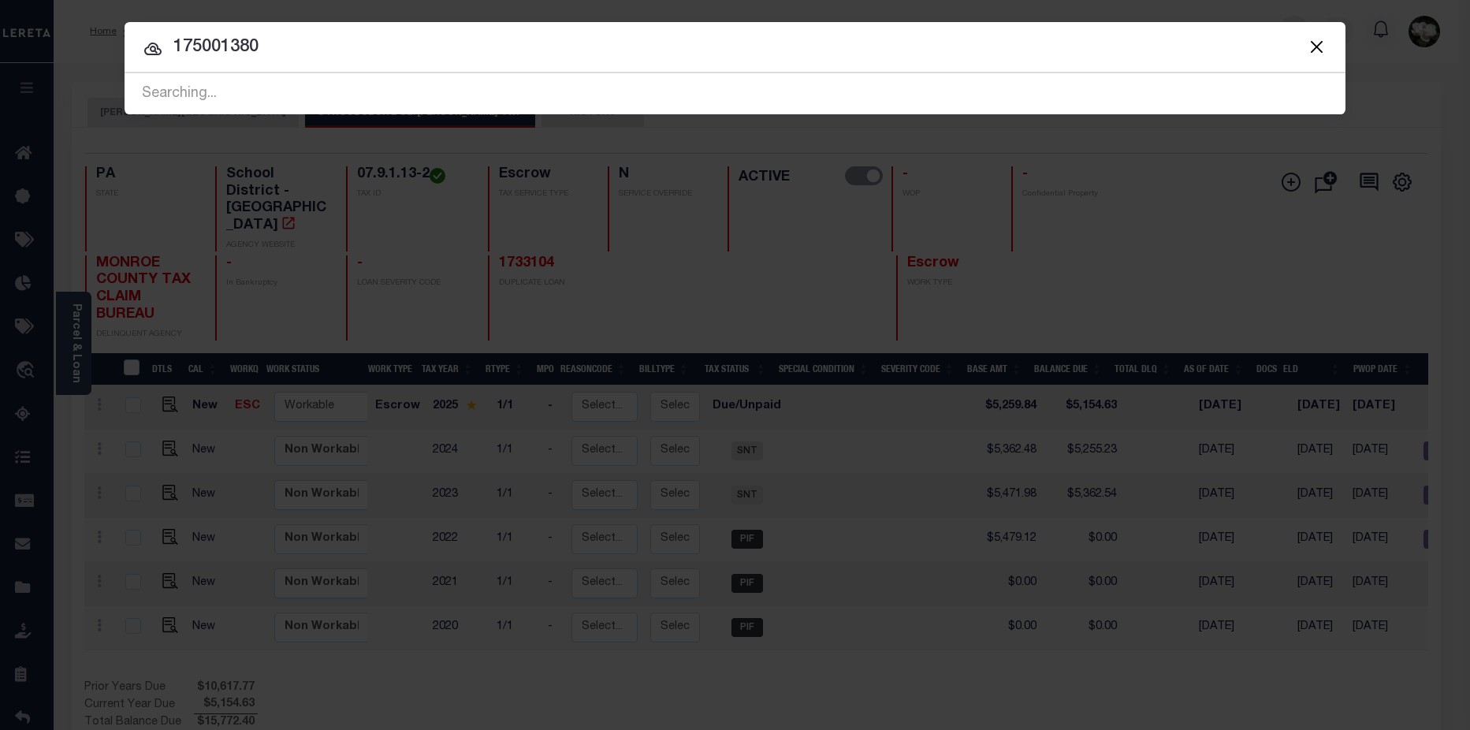
type input "175001380"
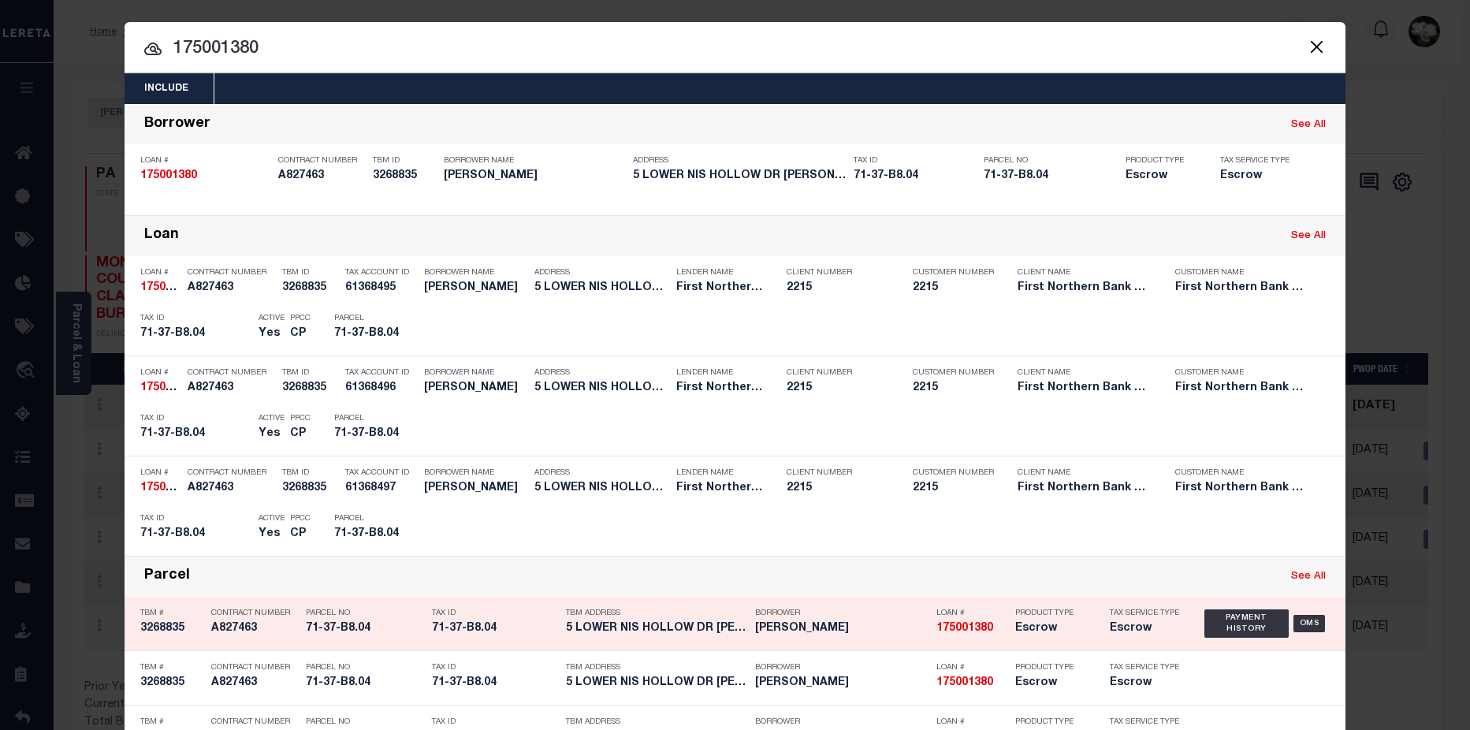
click at [1032, 632] on h5 "Escrow" at bounding box center [1050, 628] width 71 height 13
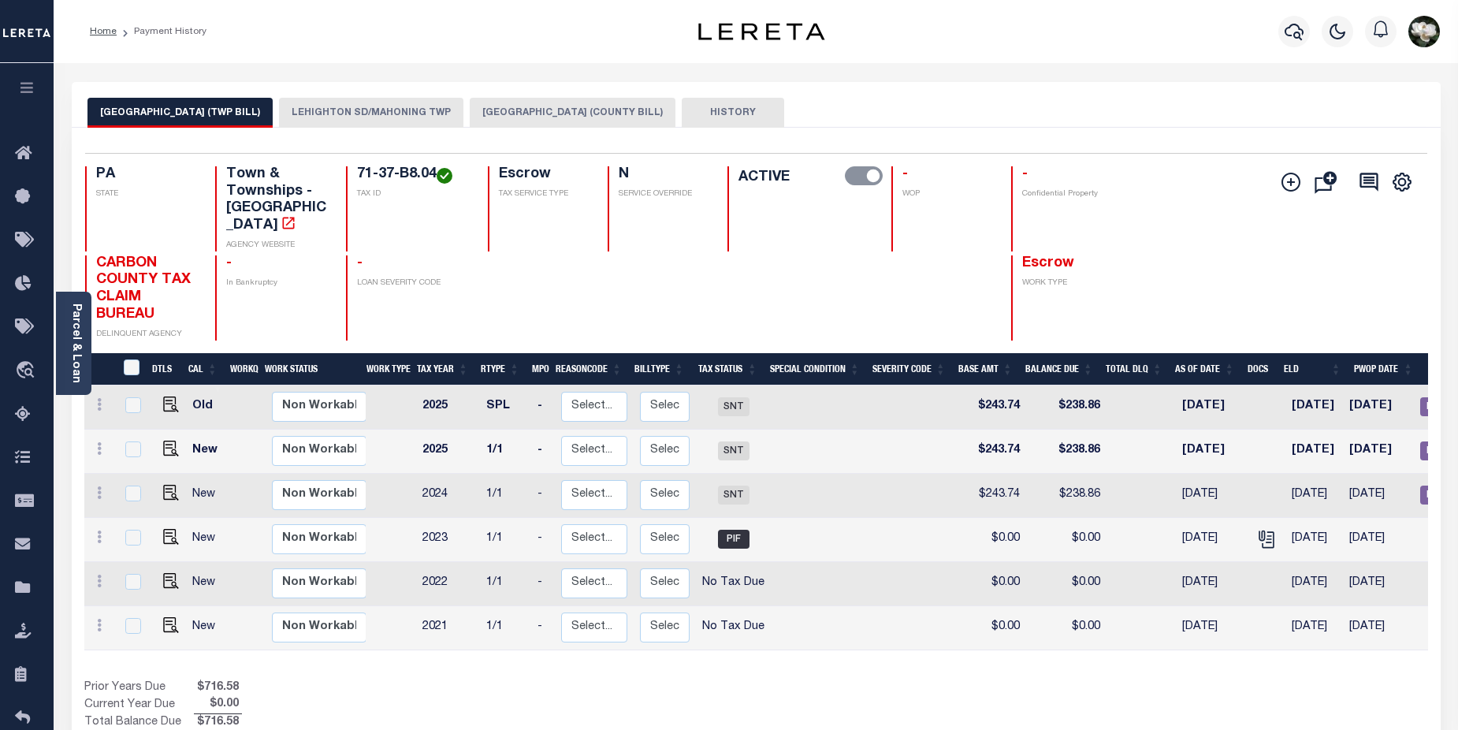
click at [433, 113] on button "LEHIGHTON SD/MAHONING TWP" at bounding box center [371, 113] width 184 height 30
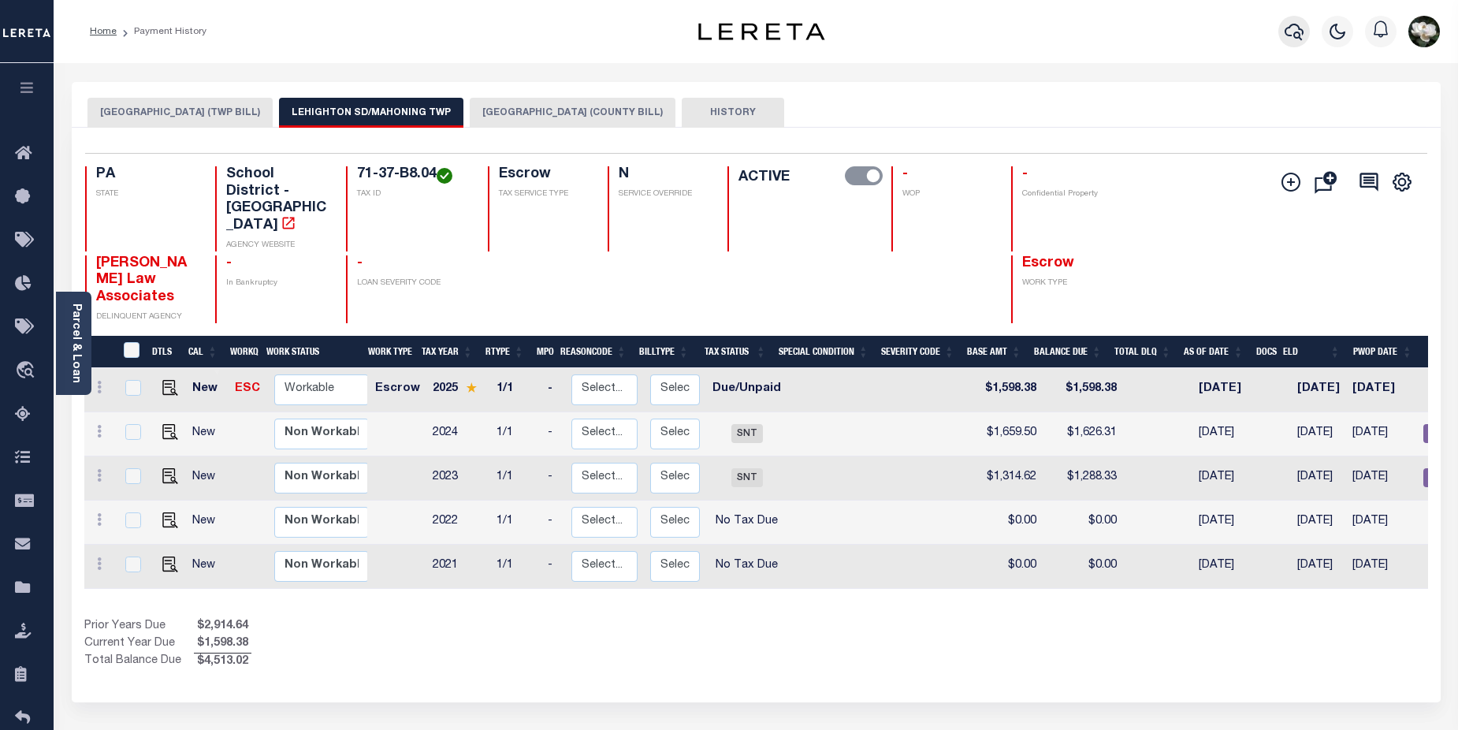
click at [1305, 28] on button "button" at bounding box center [1295, 32] width 32 height 32
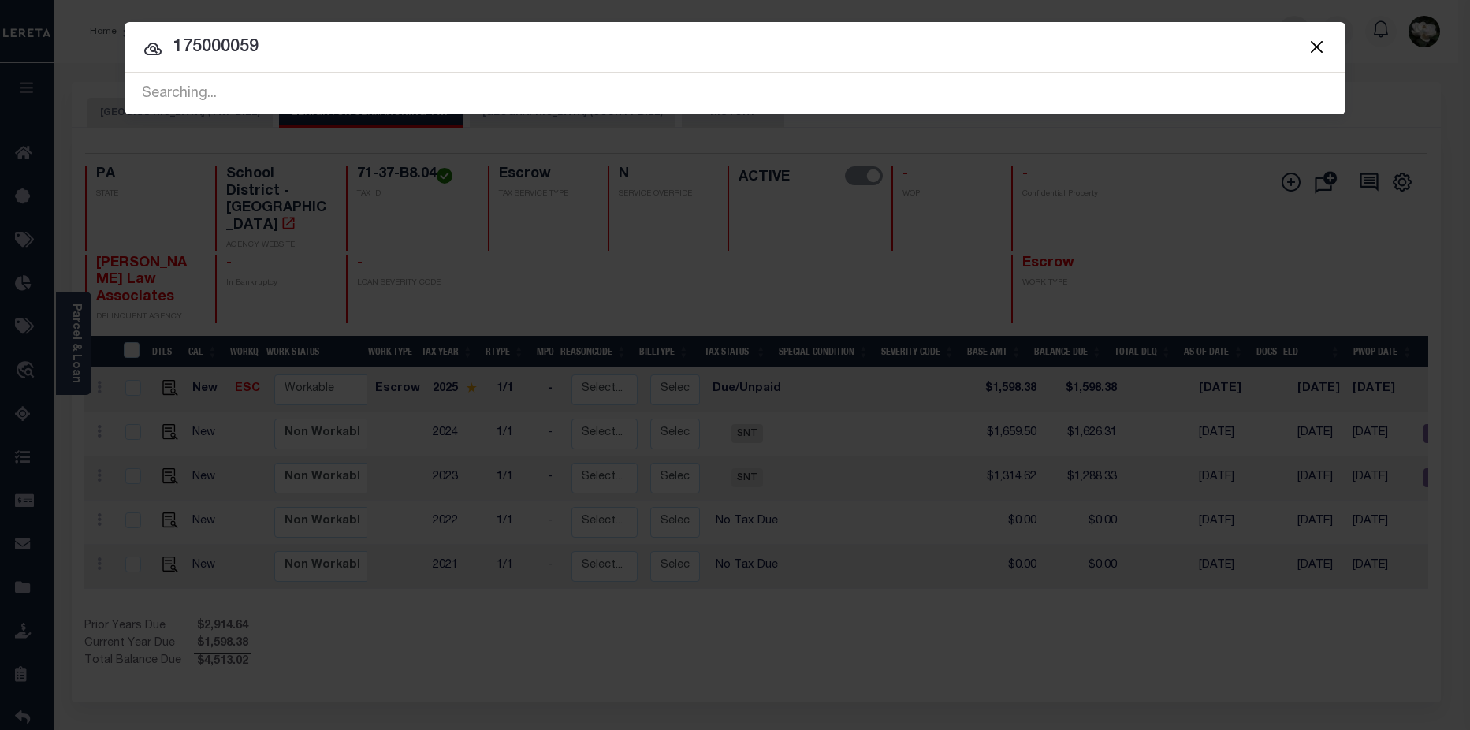
type input "175000059"
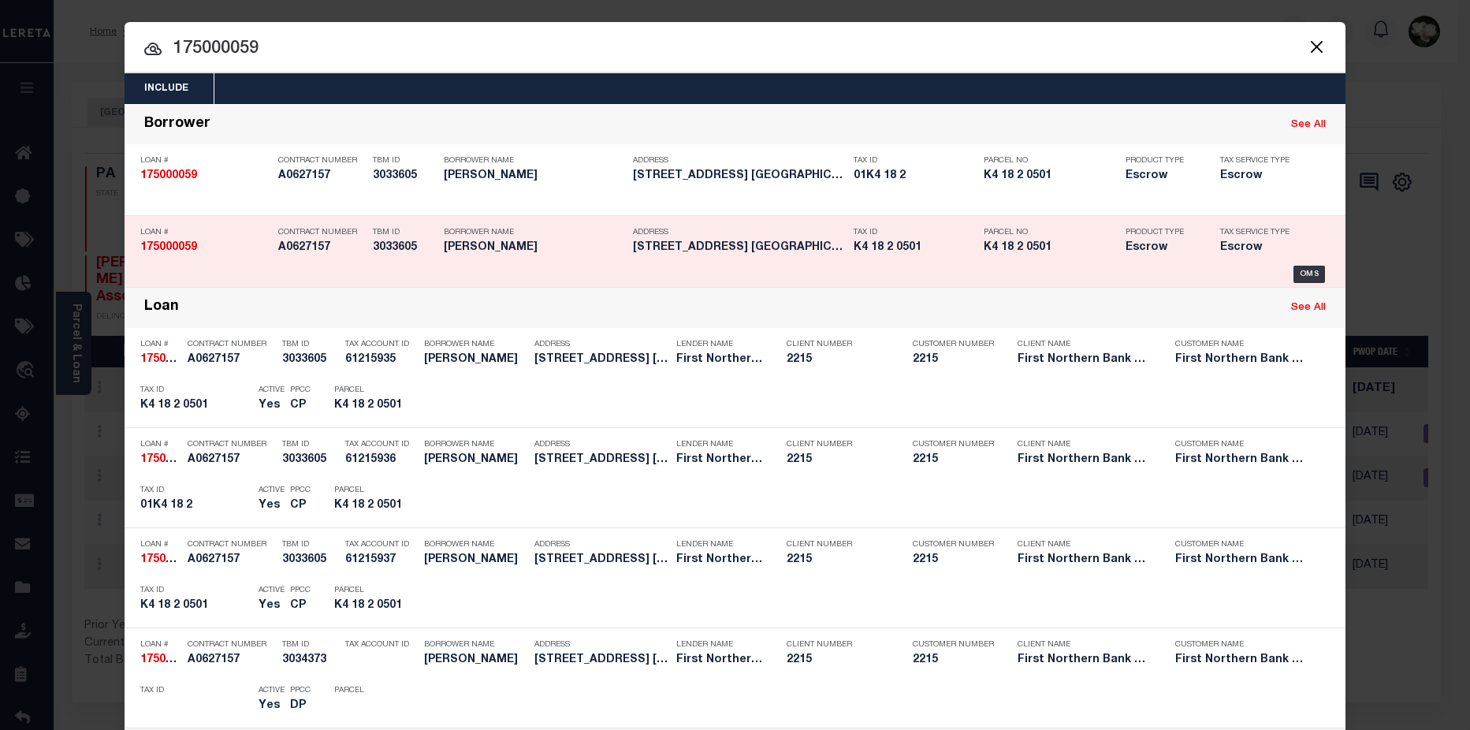
click at [994, 247] on h5 "K4 18 2 0501" at bounding box center [1051, 247] width 134 height 13
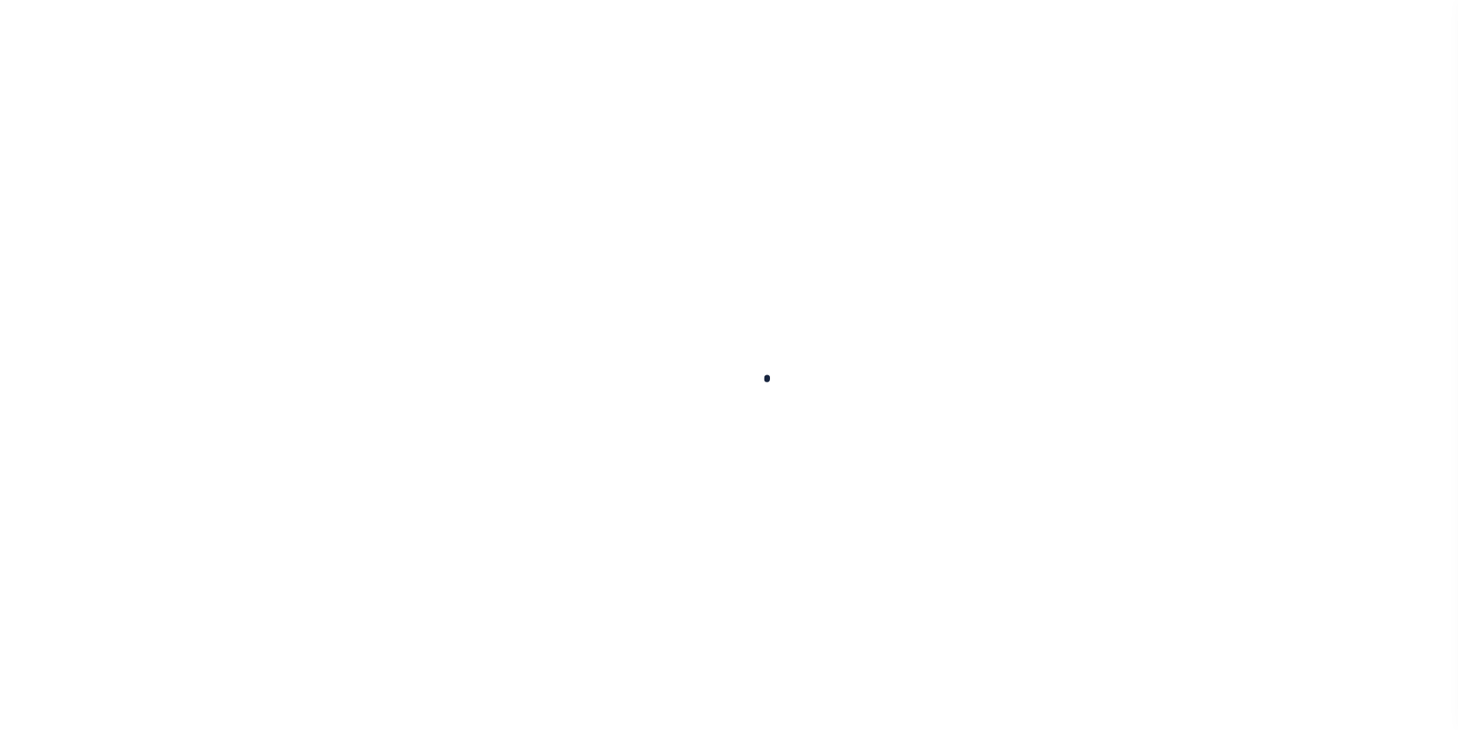
type input "175000059"
type input "[PERSON_NAME]"
select select
select select "Escrow"
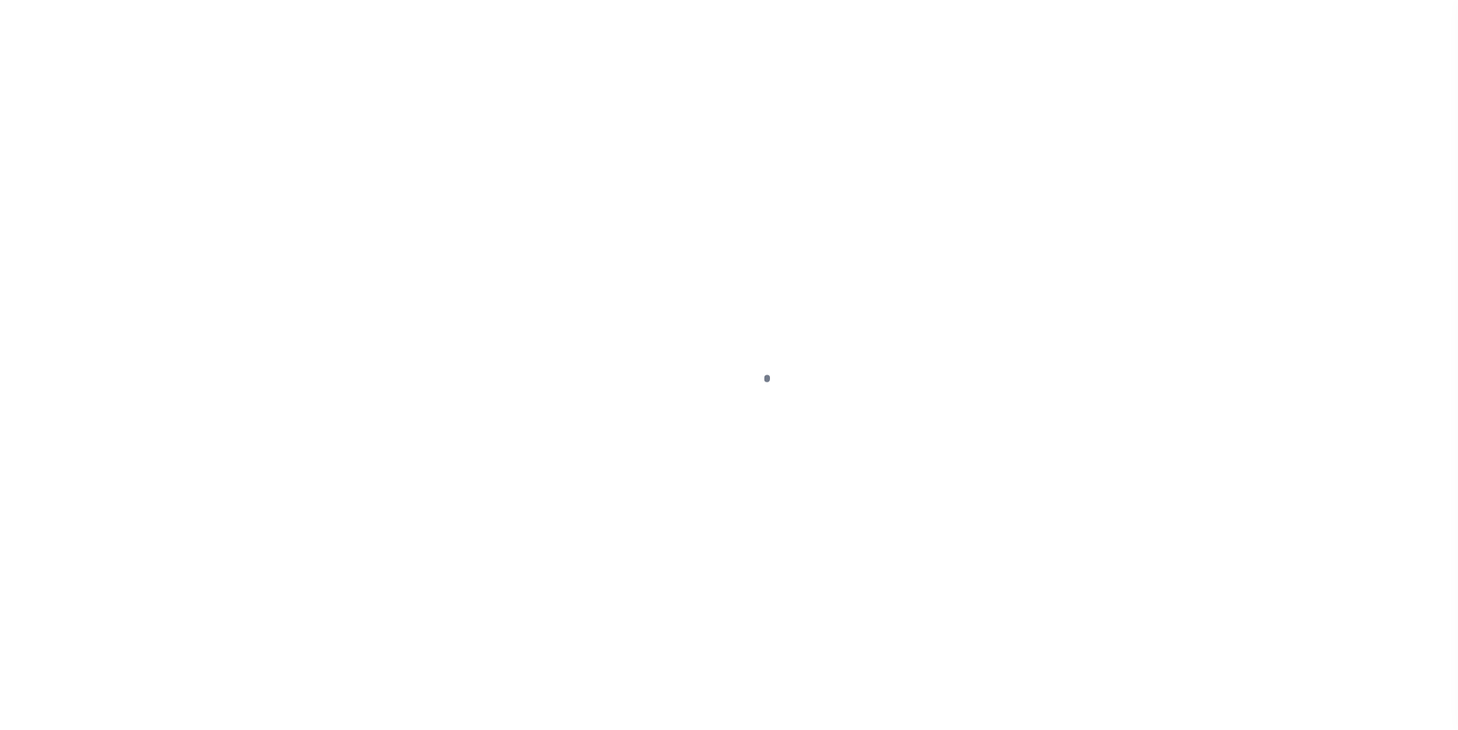
type input "[STREET_ADDRESS]"
type input "01-K4 18 2"
select select
type input "[GEOGRAPHIC_DATA] PA 18067"
type input "PA"
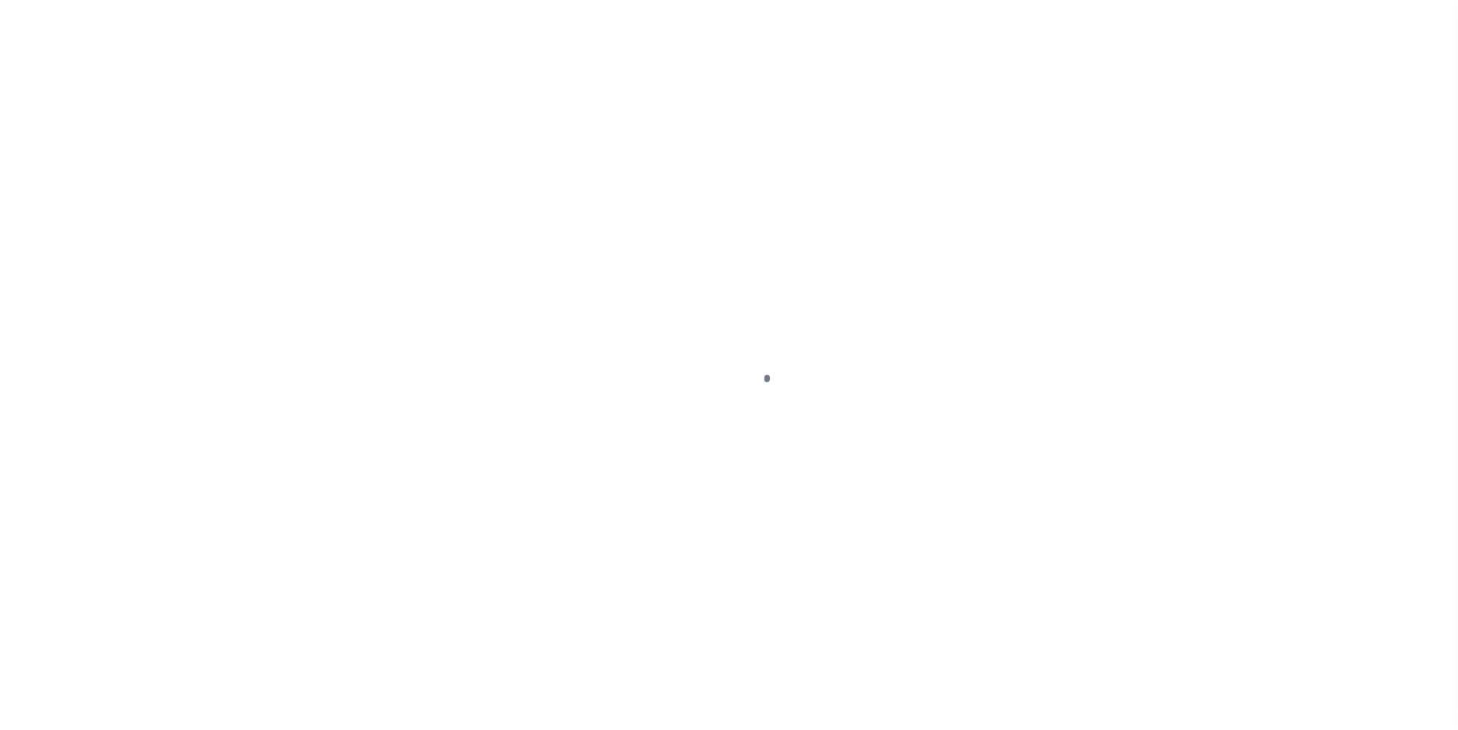
select select
type textarea "Liability subject to parcel provided"
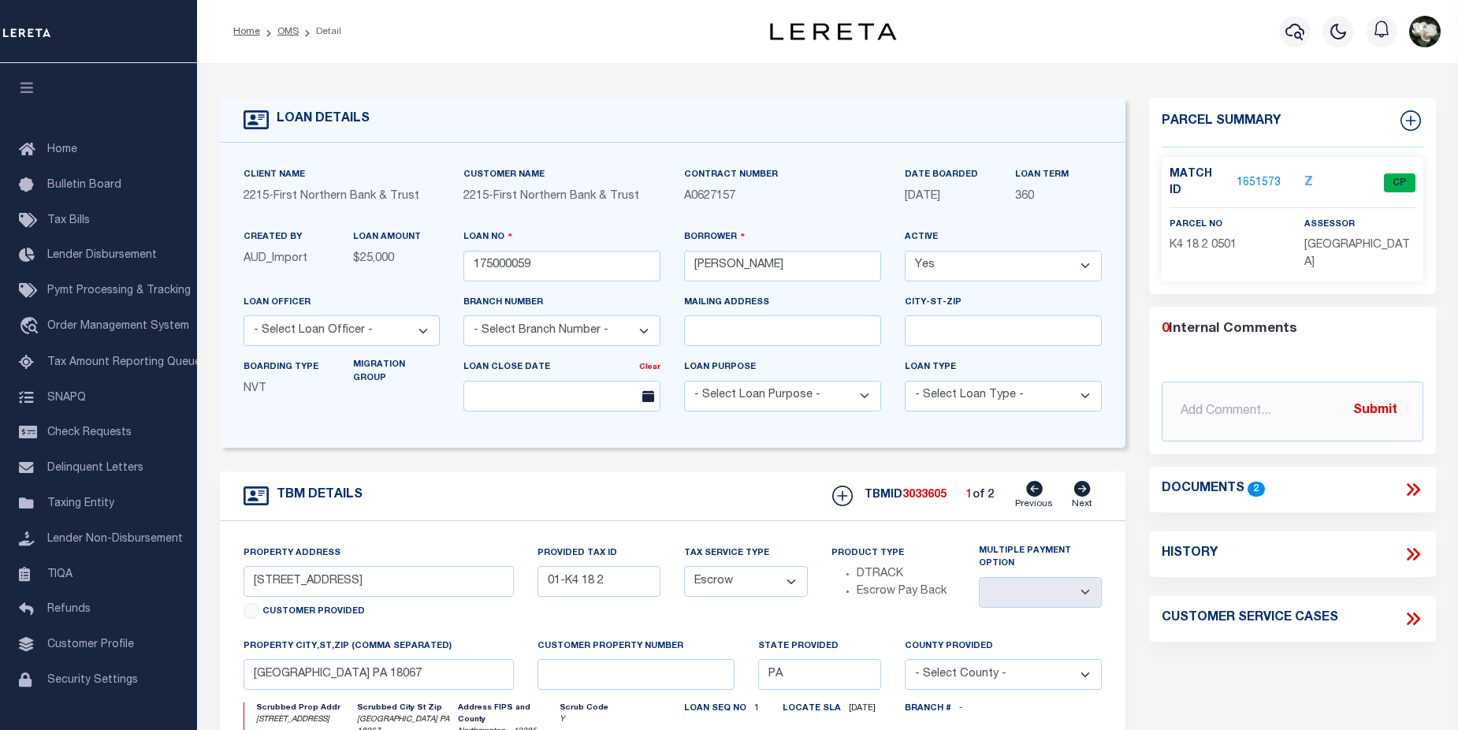
click at [1246, 175] on link "1651573" at bounding box center [1259, 183] width 44 height 17
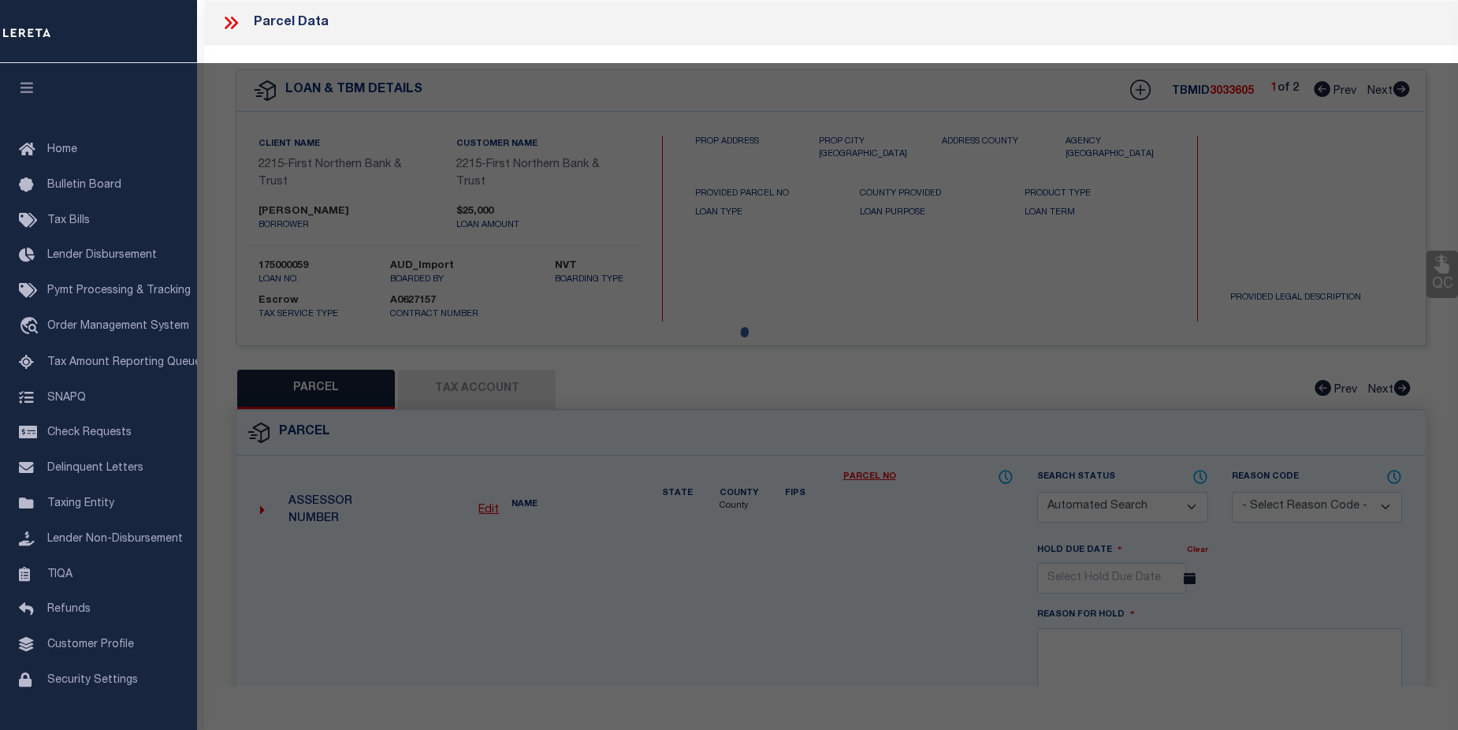
checkbox input "false"
select select "CP"
type input "HOWER ANDREW,"
select select
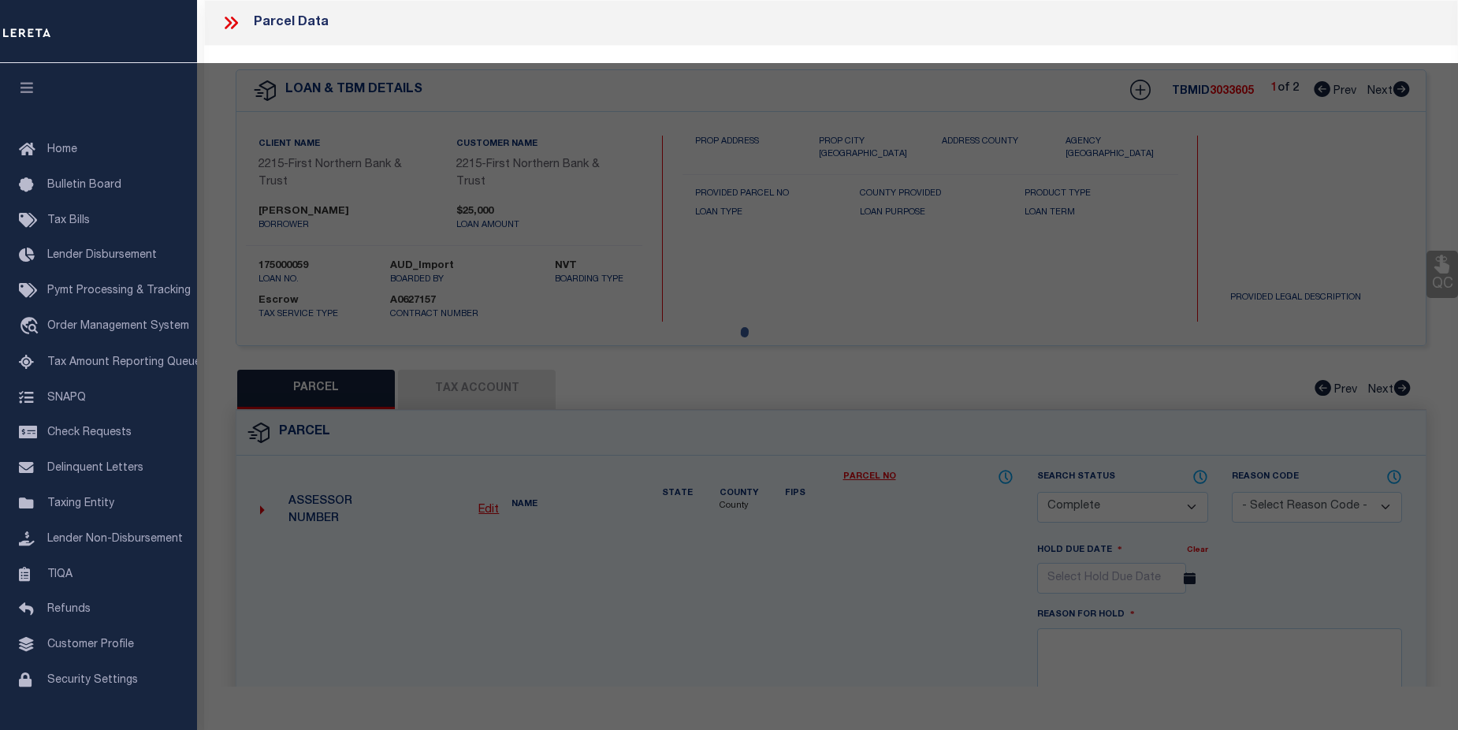
type input "35 STAGECOACH RD"
checkbox input "false"
type input "PA"
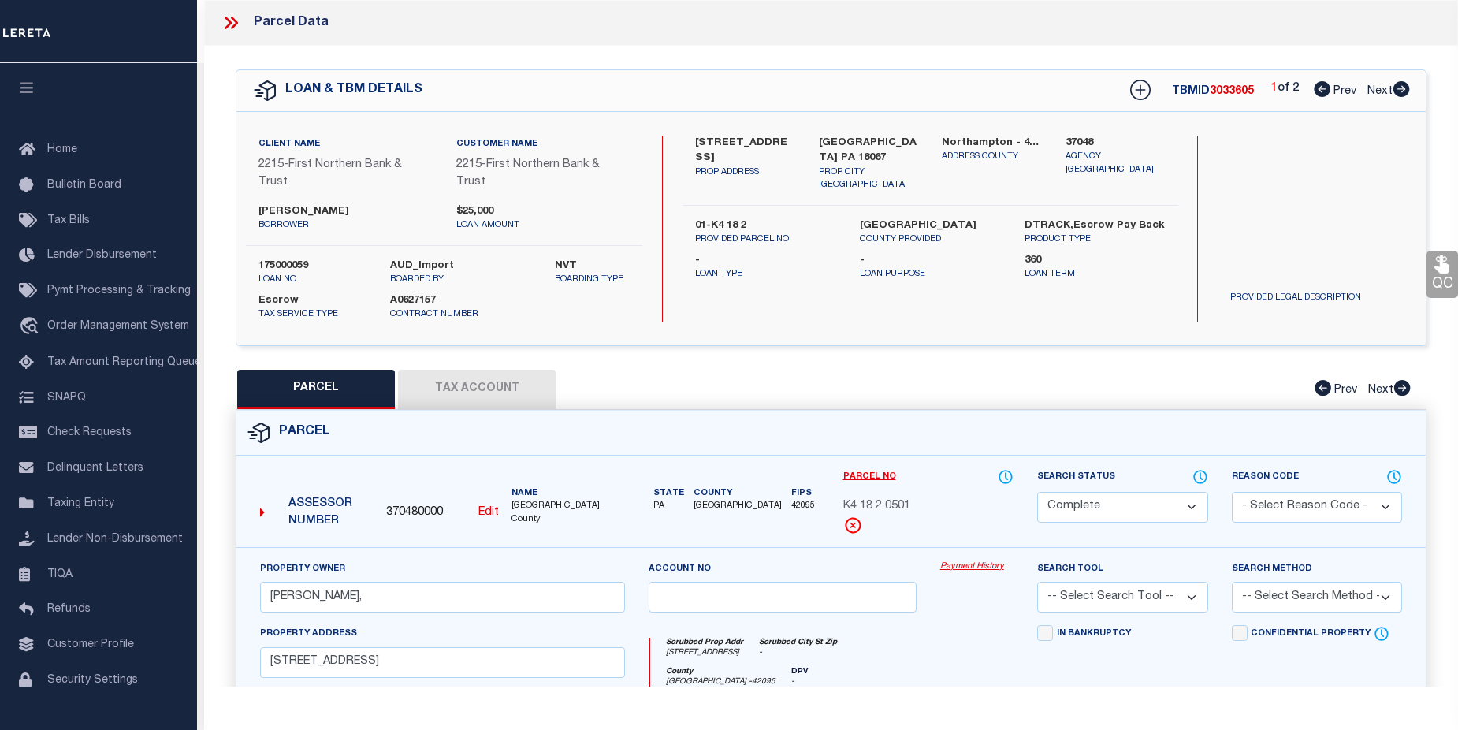
click at [981, 570] on link "Payment History" at bounding box center [976, 566] width 73 height 13
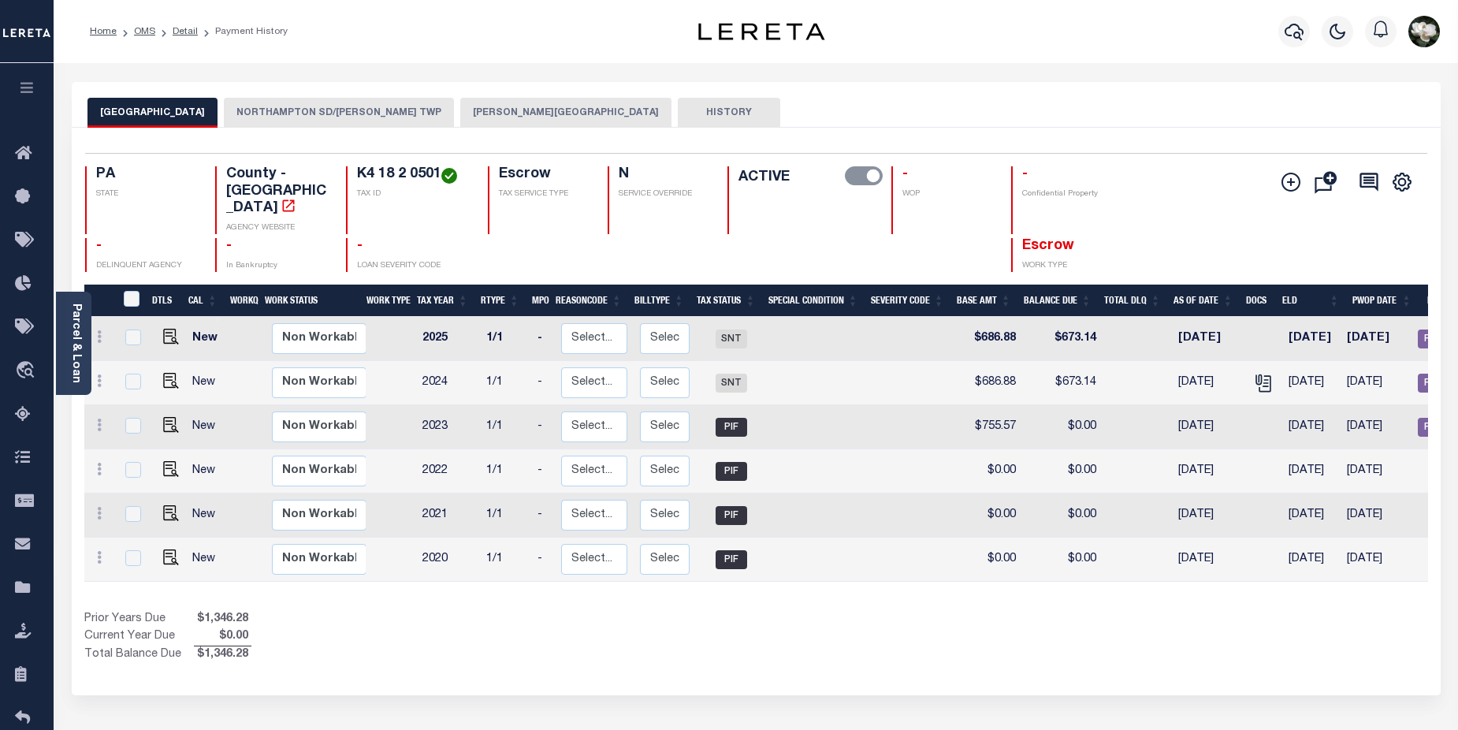
click at [363, 117] on button "NORTHAMPTON SD/[PERSON_NAME] TWP" at bounding box center [339, 113] width 230 height 30
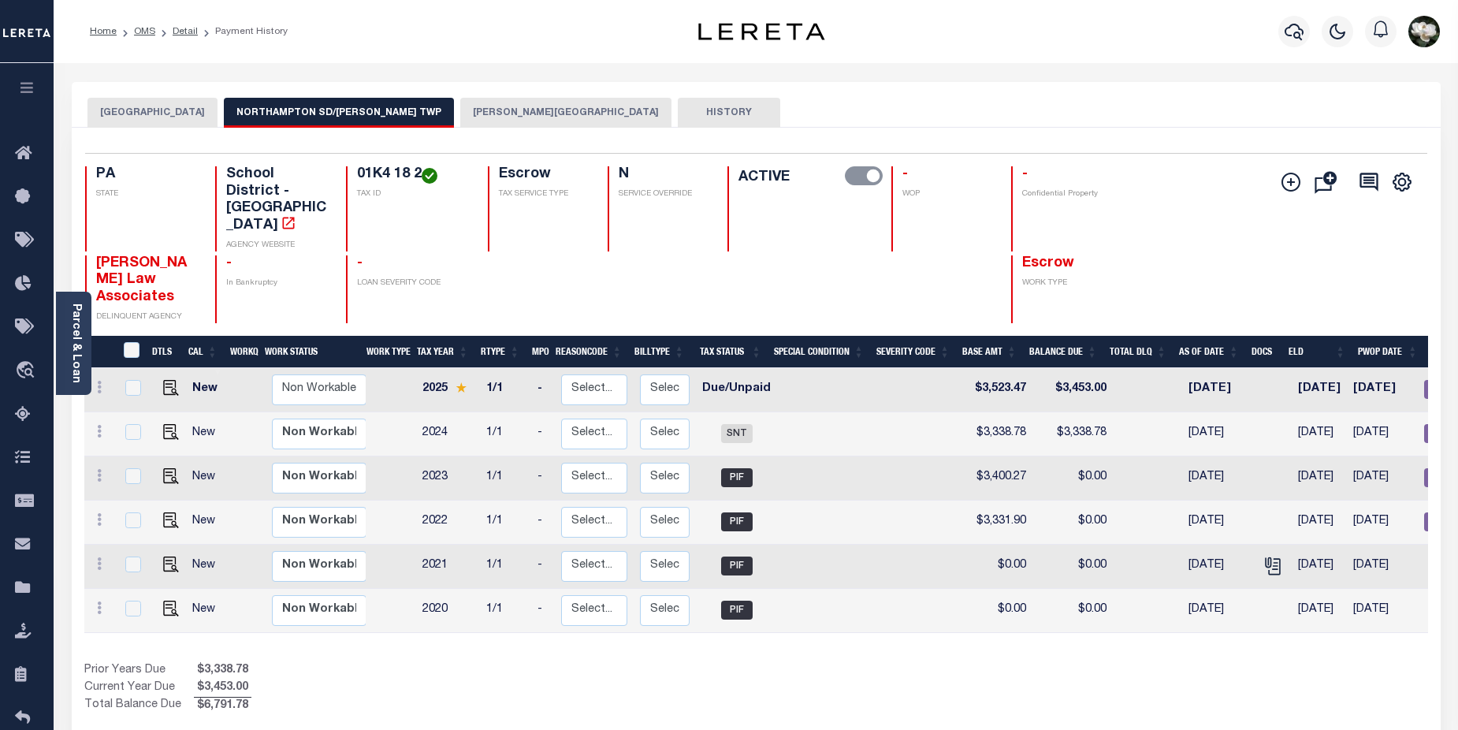
click at [181, 368] on td at bounding box center [168, 390] width 38 height 44
checkbox input "true"
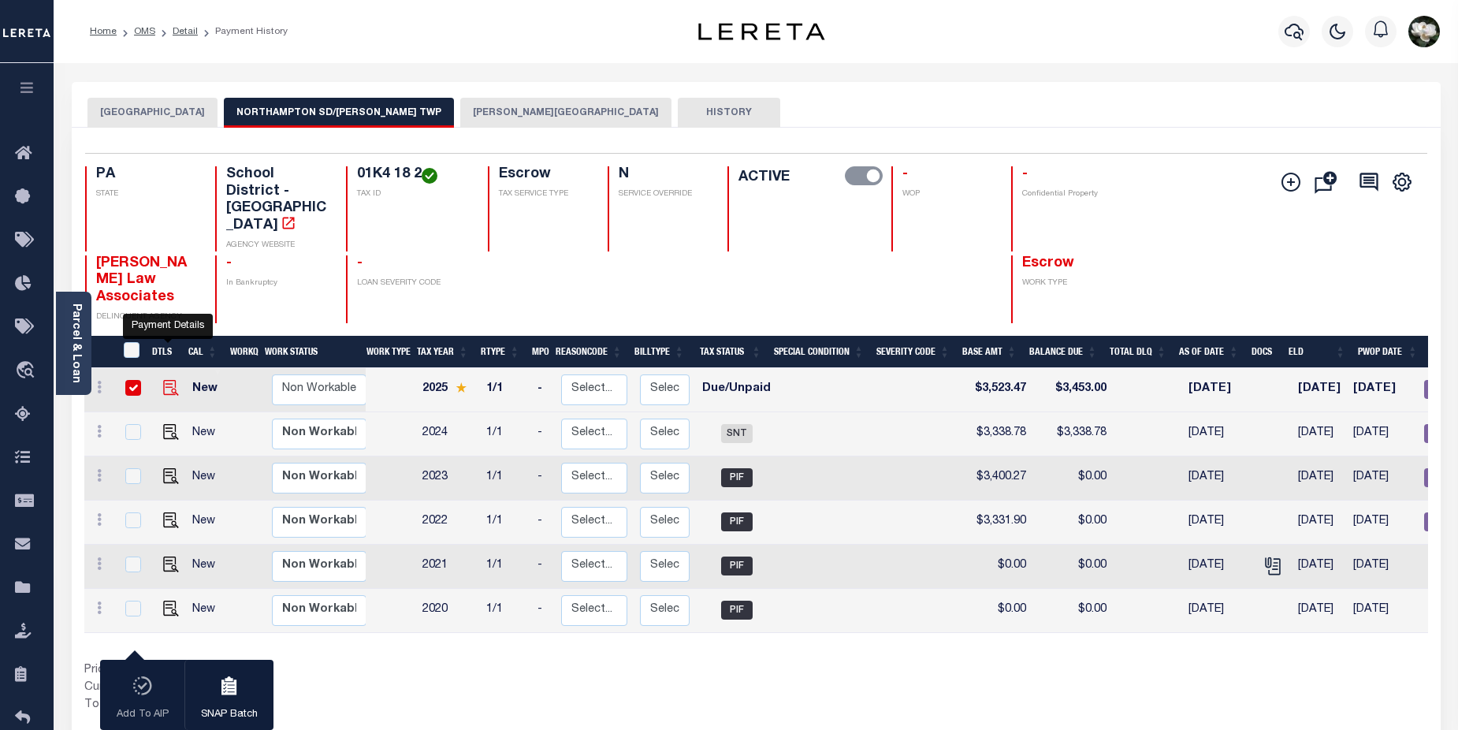
click at [166, 380] on img "" at bounding box center [171, 388] width 16 height 16
checkbox input "false"
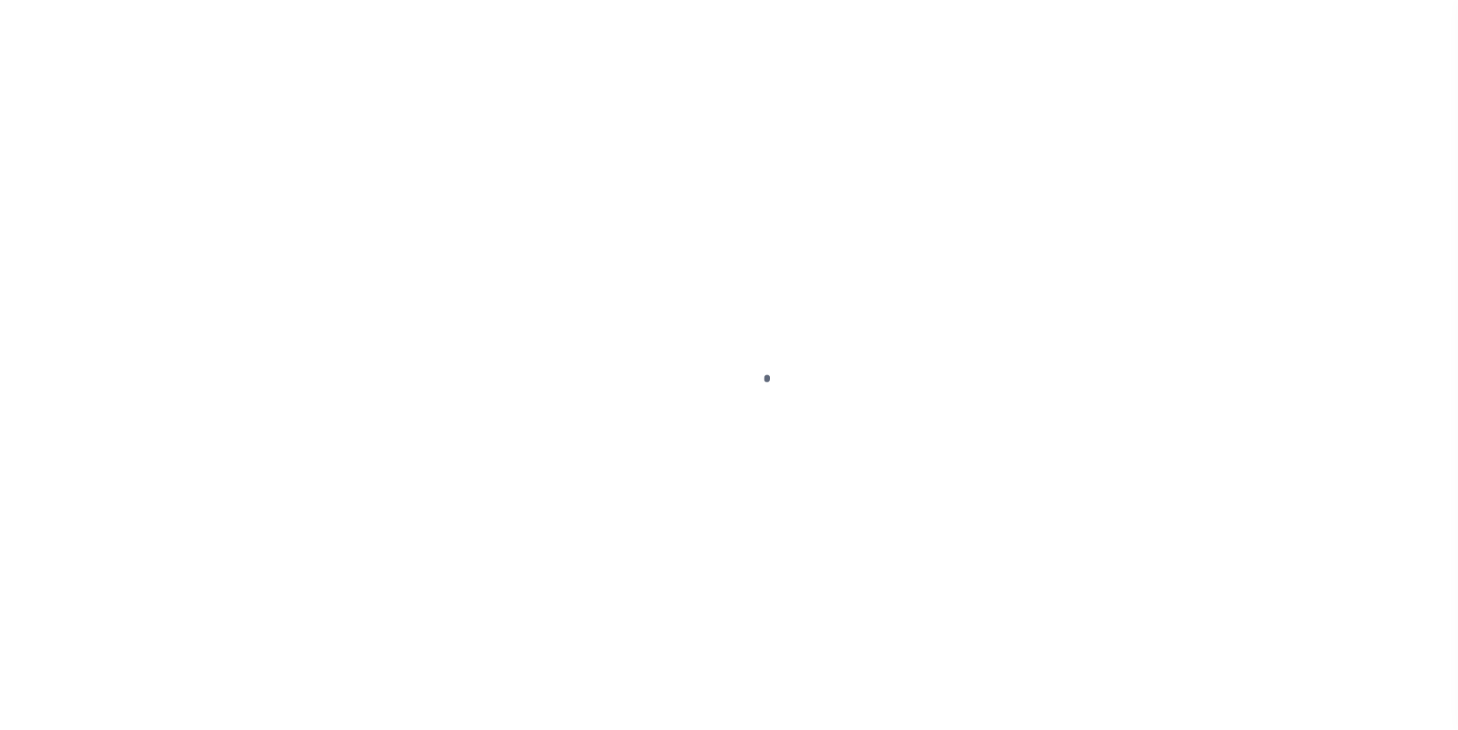
select select "DUE"
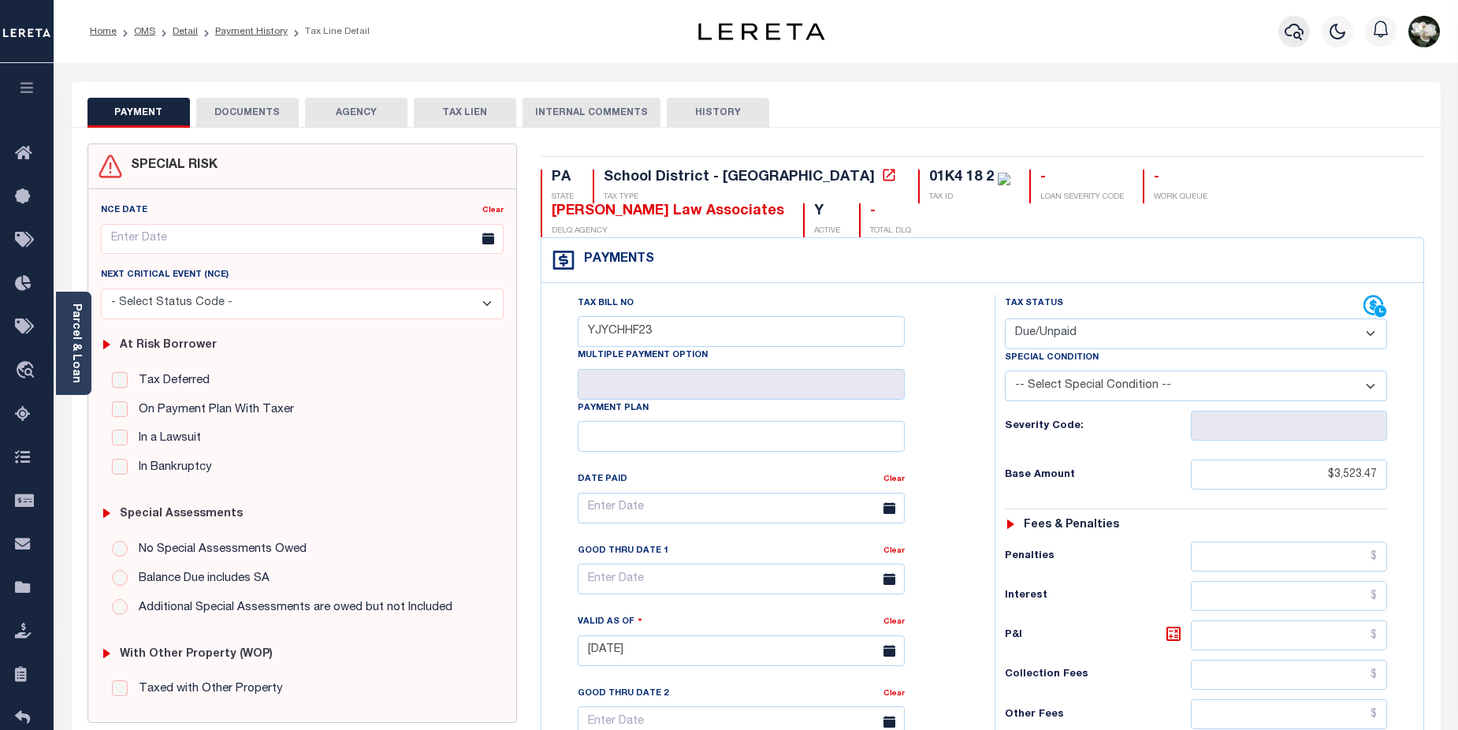
click at [1290, 30] on icon "button" at bounding box center [1294, 31] width 19 height 19
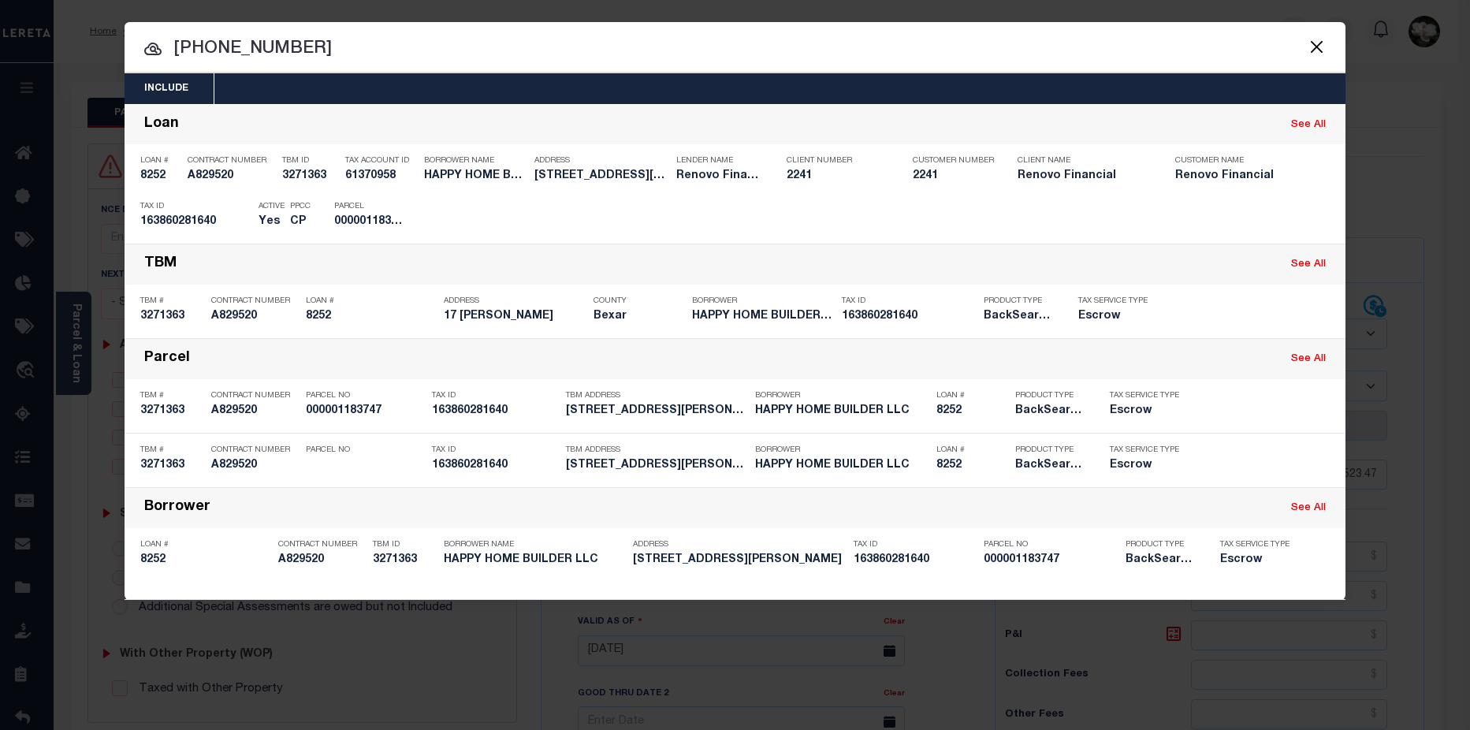
drag, startPoint x: 335, startPoint y: 61, endPoint x: 84, endPoint y: 38, distance: 252.5
click at [84, 38] on div "Include Loans TBM Customers Borrowers Payments (Lender Non-Disb) Payments (Lend…" at bounding box center [735, 365] width 1470 height 730
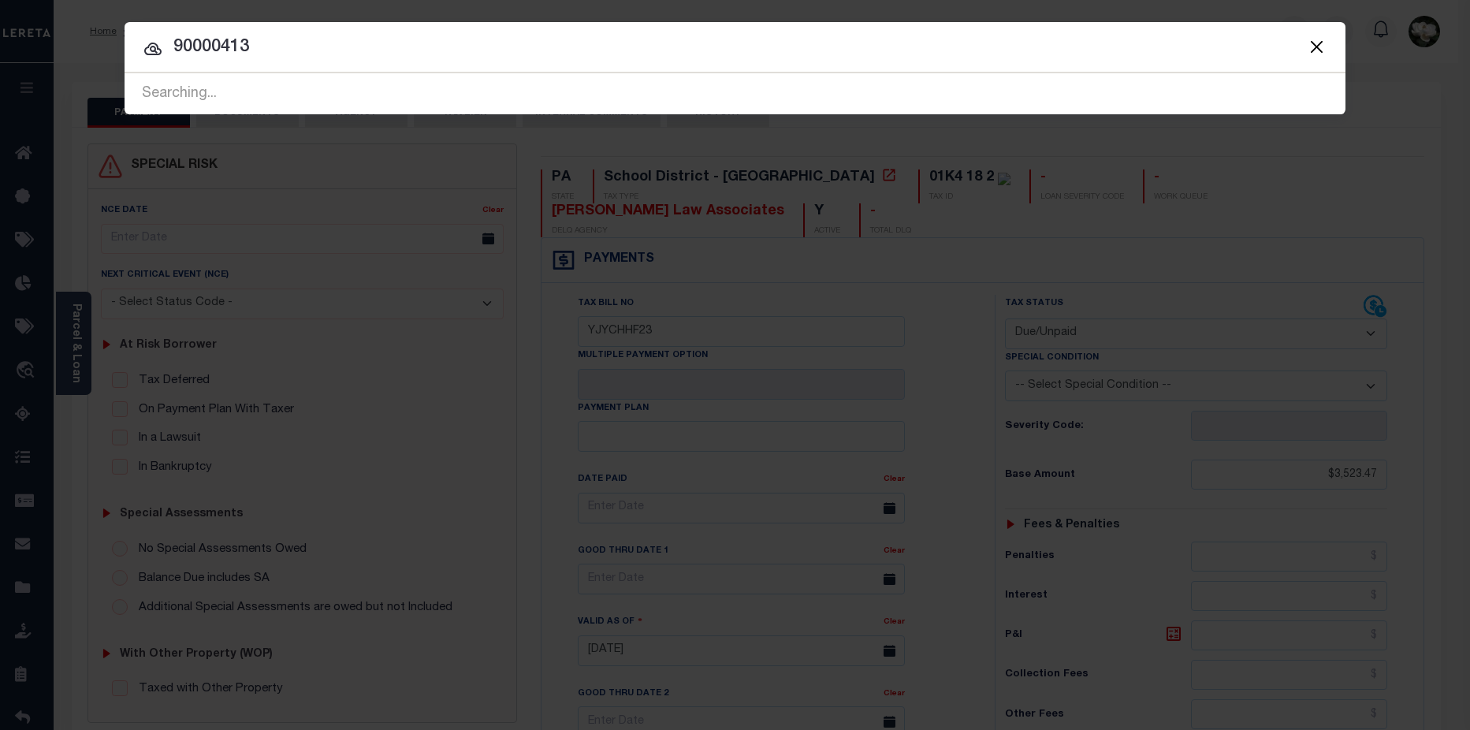
type input "90000413"
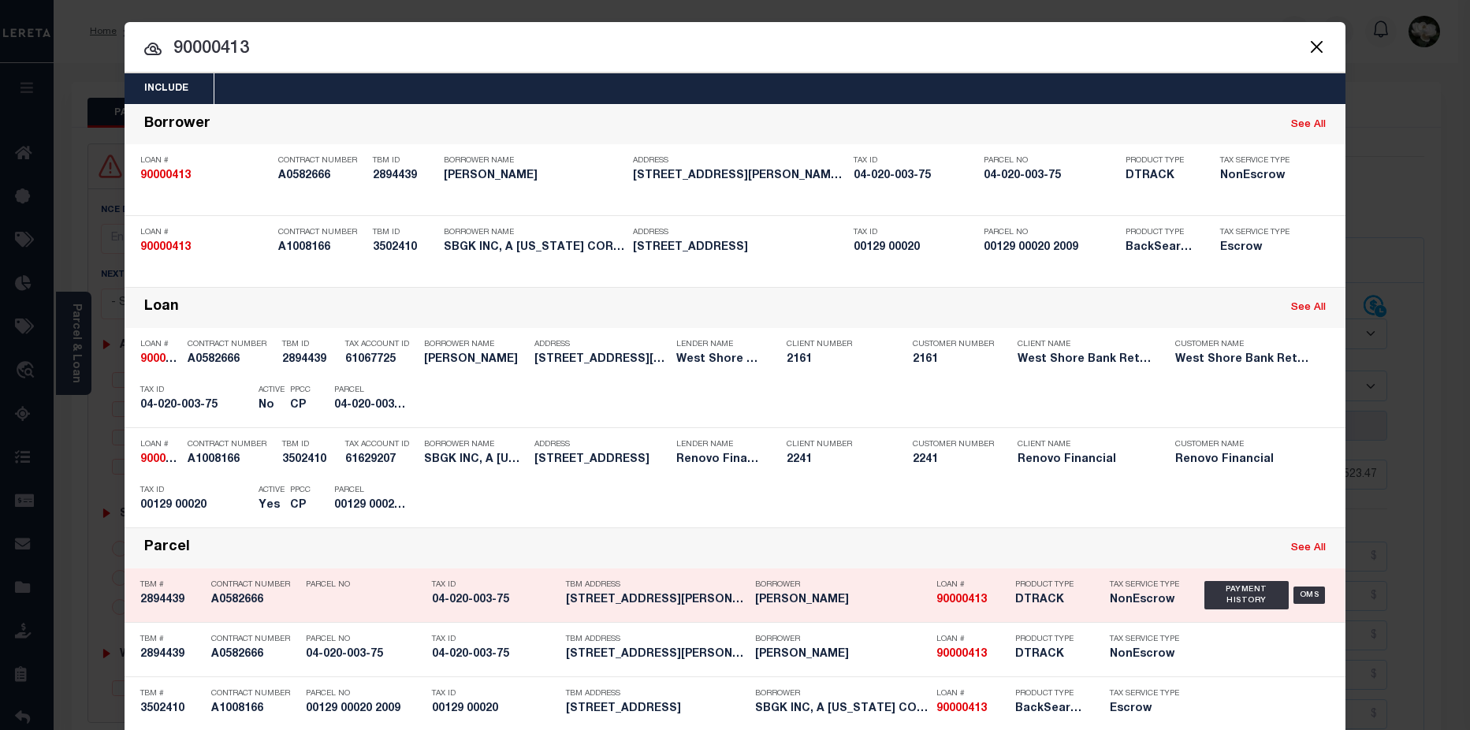
scroll to position [80, 0]
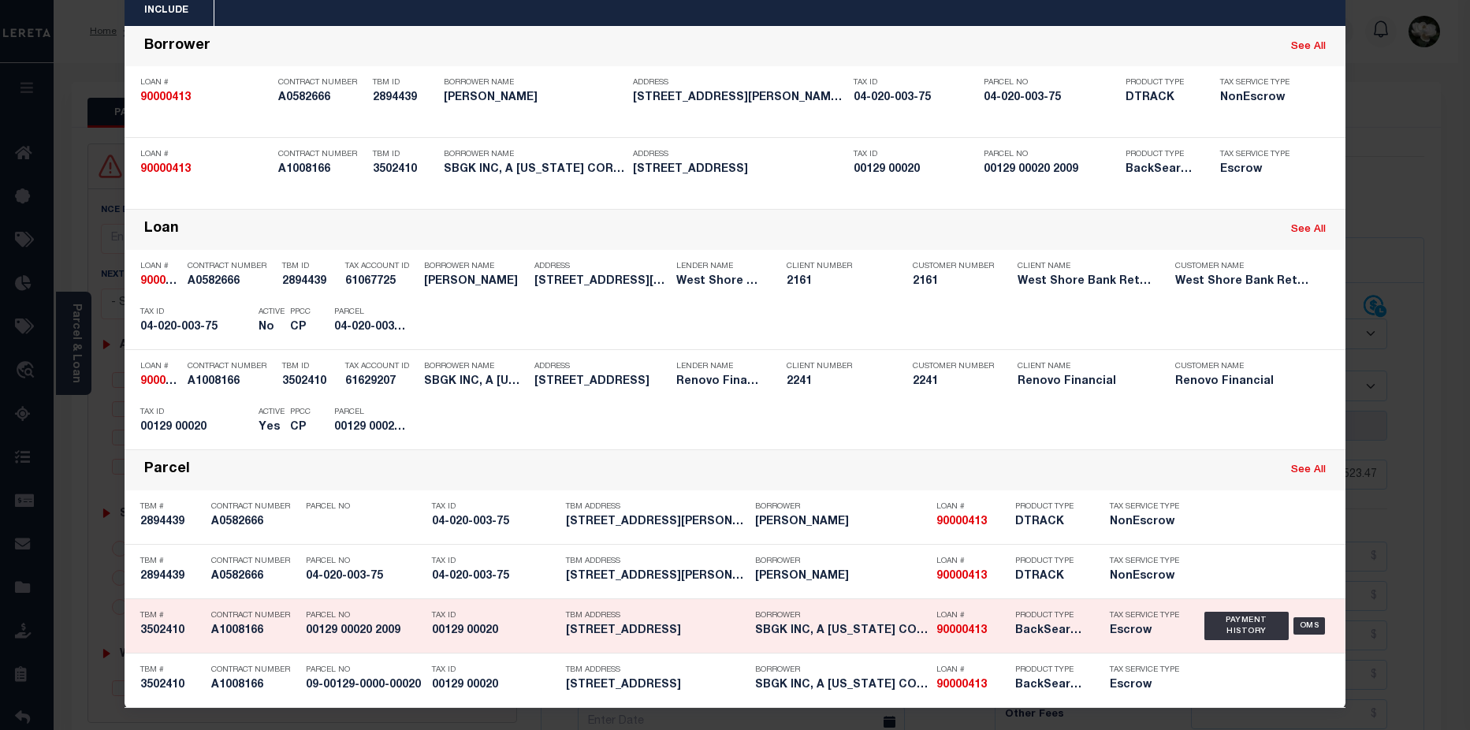
click at [1018, 631] on h5 "BackSearch,Escrow" at bounding box center [1050, 630] width 71 height 13
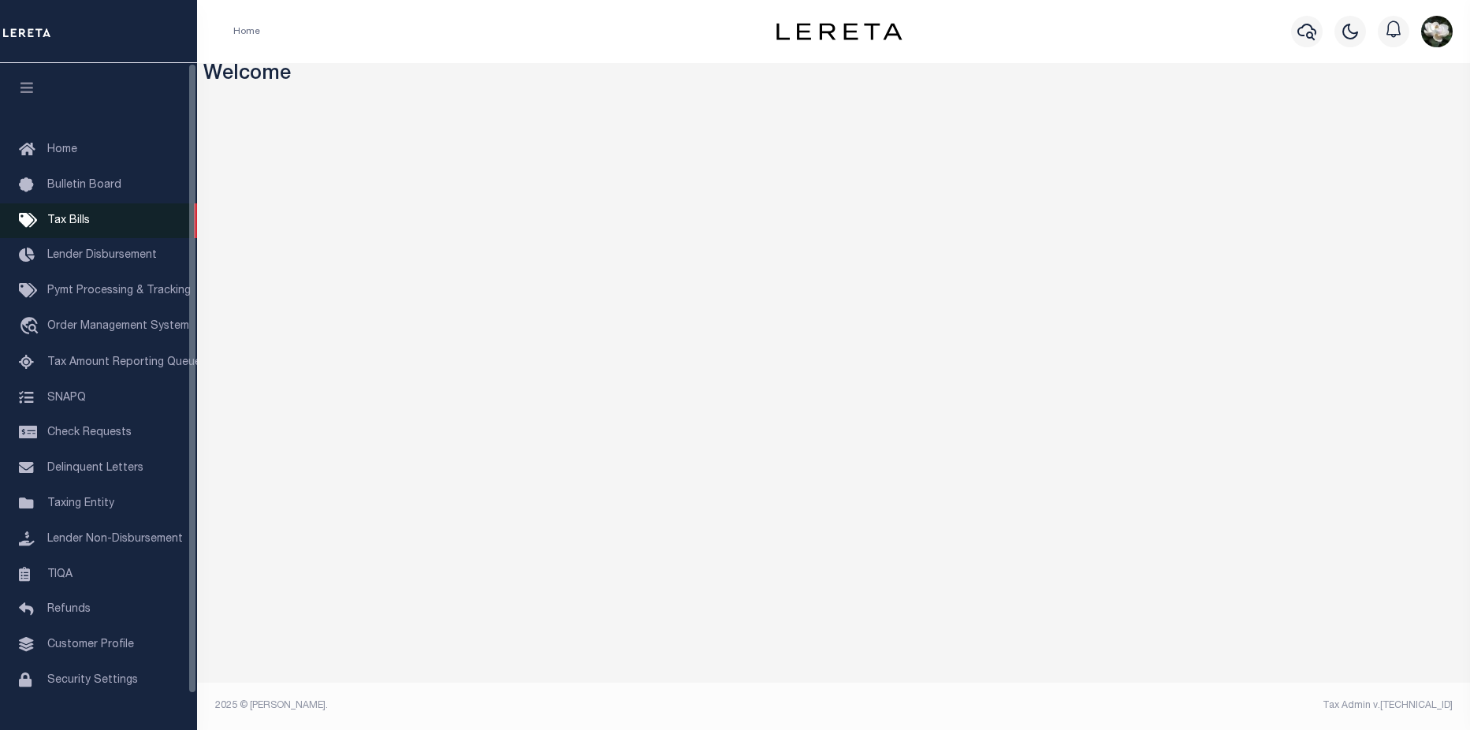
click at [93, 229] on link "Tax Bills" at bounding box center [98, 220] width 197 height 35
